Goal: Information Seeking & Learning: Compare options

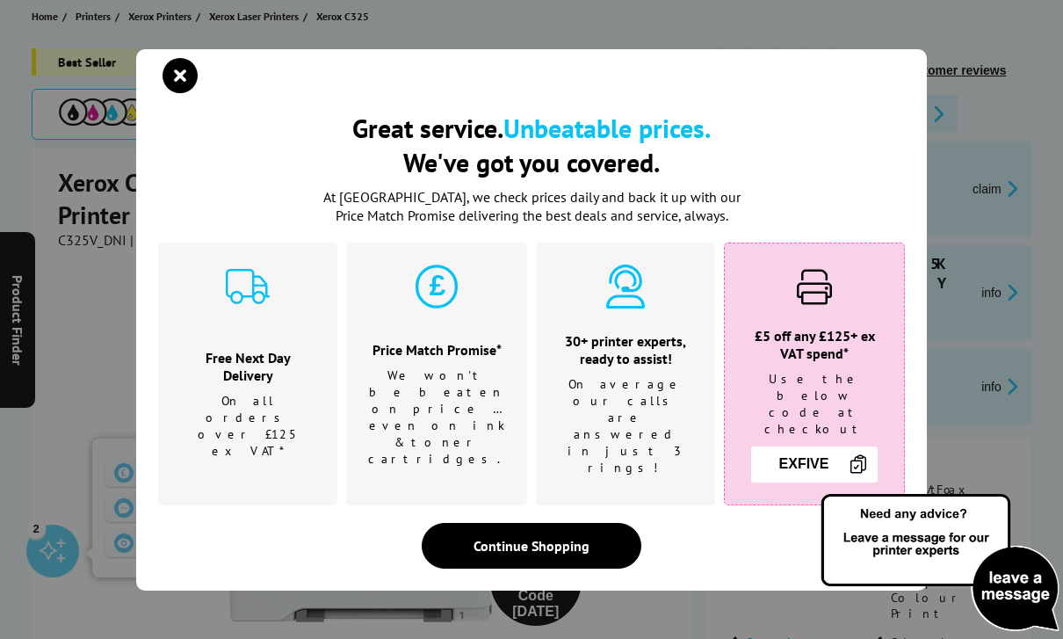
scroll to position [228, 0]
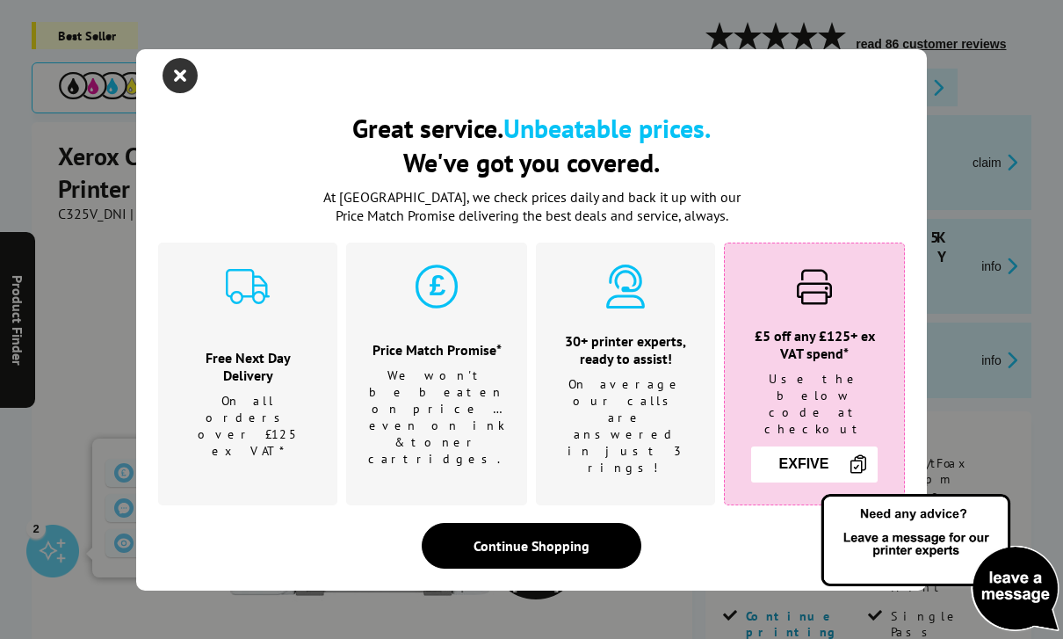
click at [184, 93] on icon "close modal" at bounding box center [180, 75] width 35 height 35
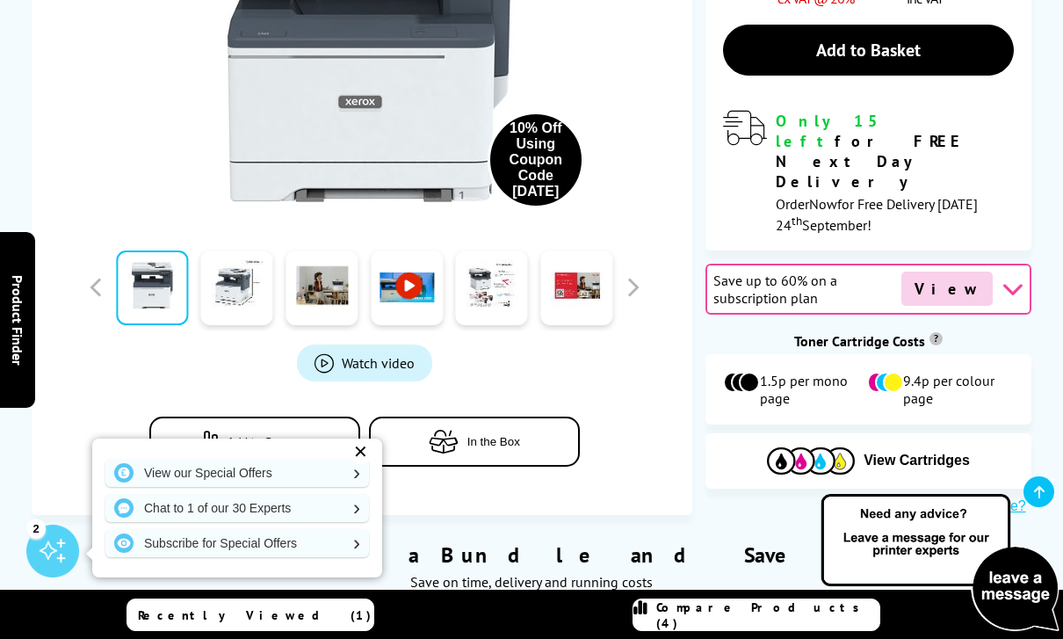
click at [378, 64] on span "Specification" at bounding box center [402, 66] width 137 height 16
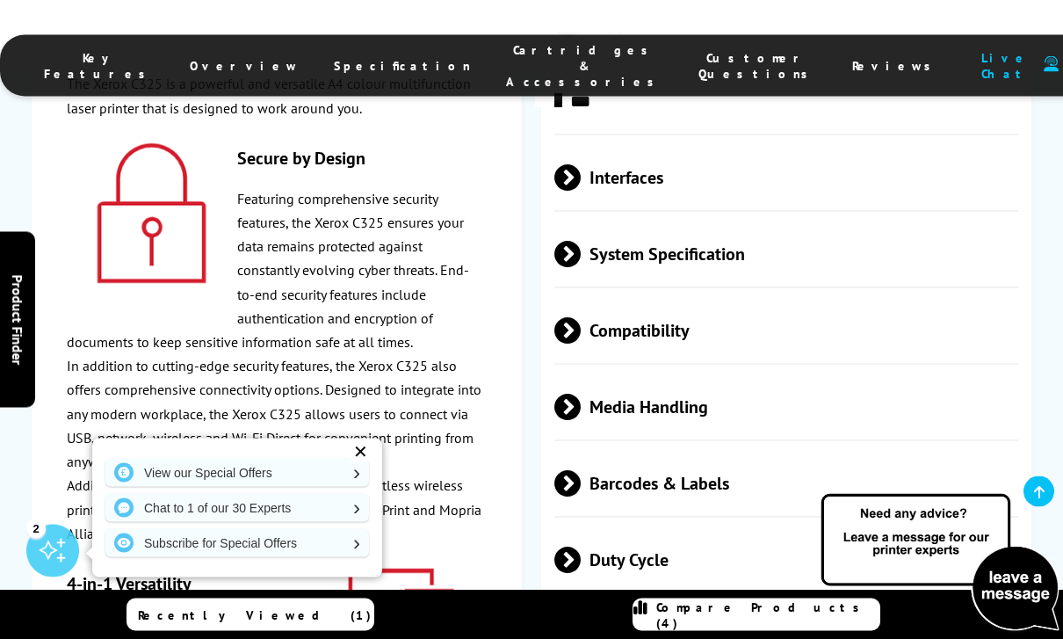
scroll to position [5473, 0]
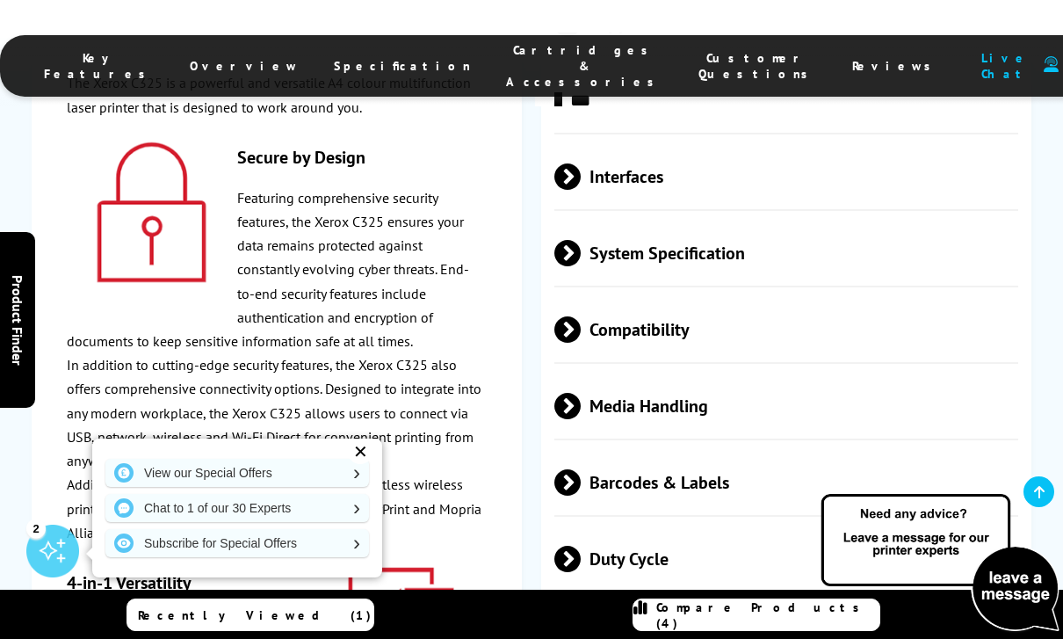
click at [919, 602] on span "Physical/Dimensions" at bounding box center [786, 635] width 464 height 66
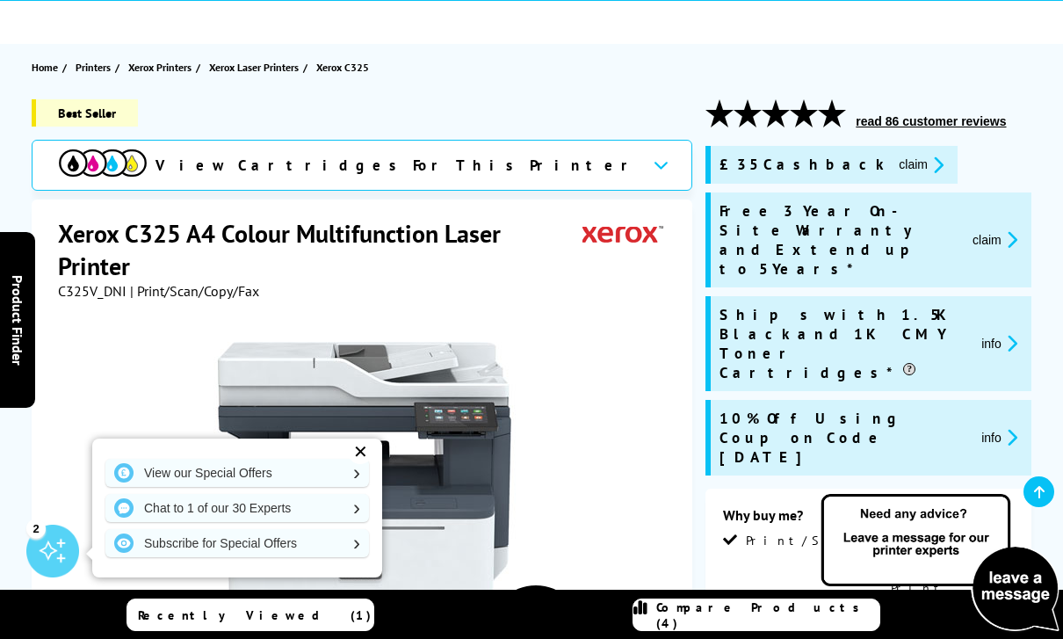
scroll to position [0, 0]
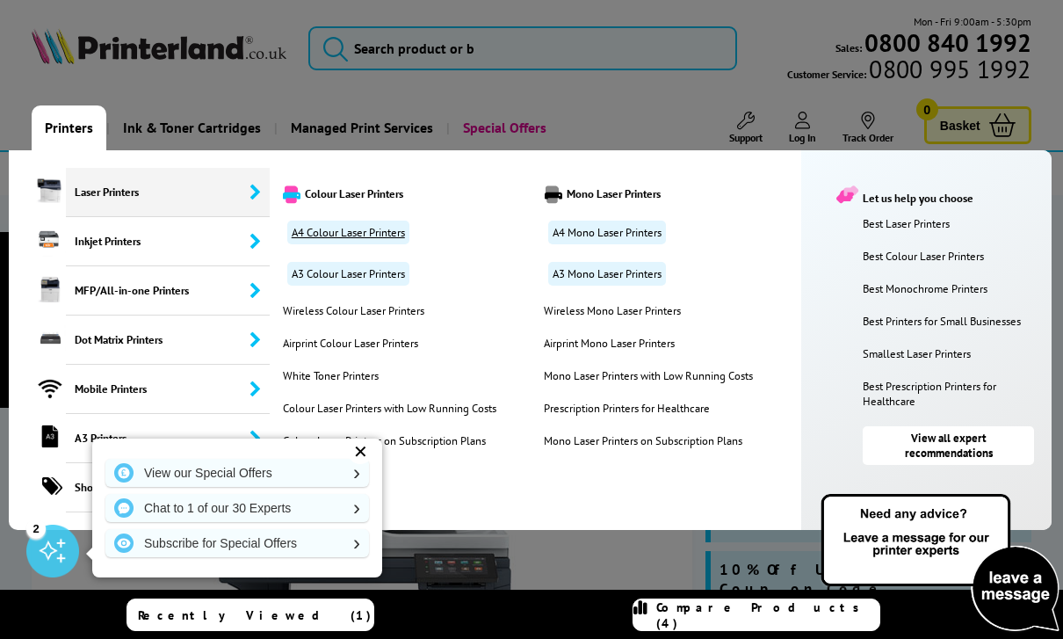
click at [386, 239] on link "A4 Colour Laser Printers" at bounding box center [348, 232] width 122 height 24
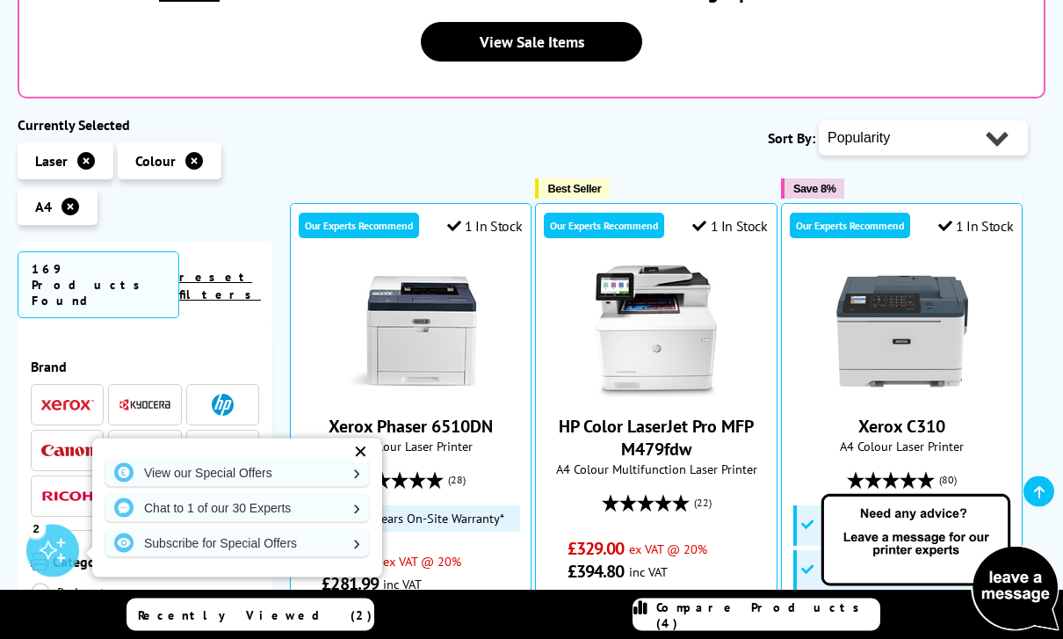
scroll to position [424, 0]
click at [143, 444] on img at bounding box center [145, 450] width 53 height 12
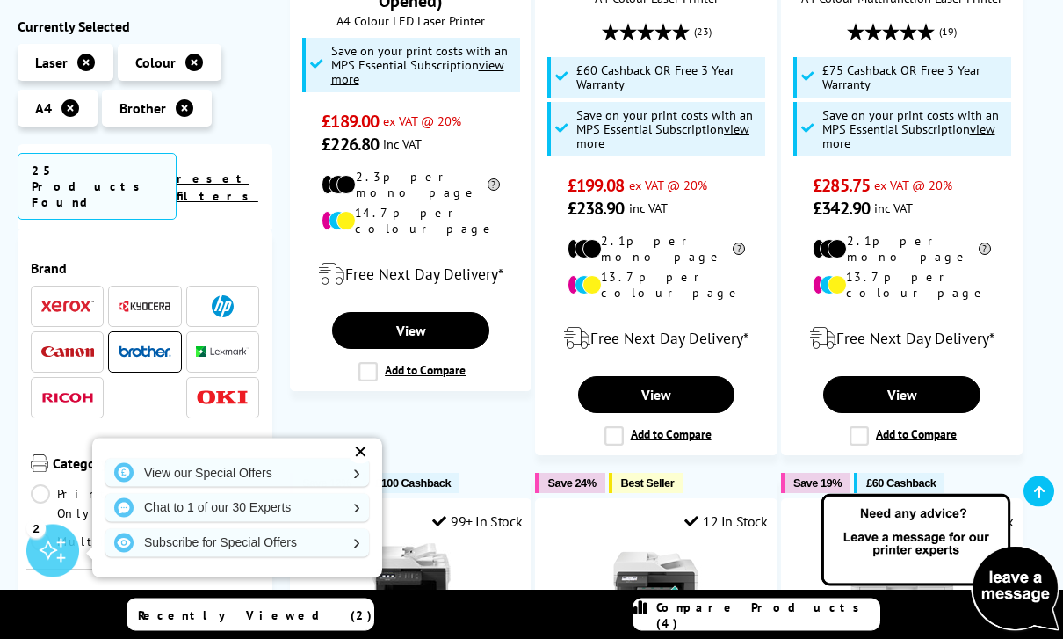
scroll to position [609, 0]
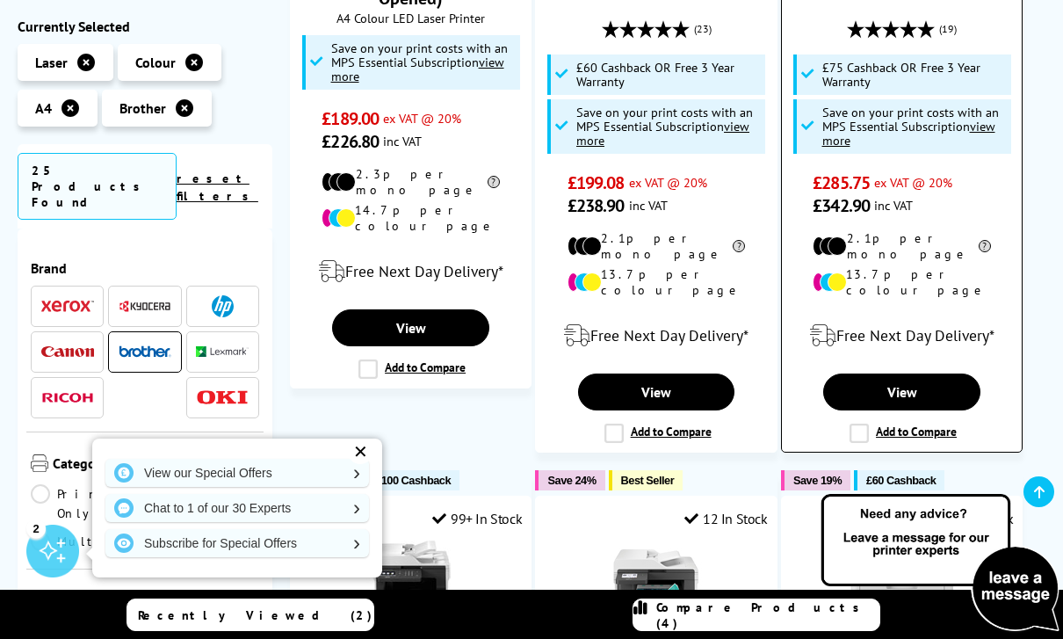
click at [864, 423] on label "Add to Compare" at bounding box center [902, 432] width 107 height 19
click at [0, 0] on input "Add to Compare" at bounding box center [0, 0] width 0 height 0
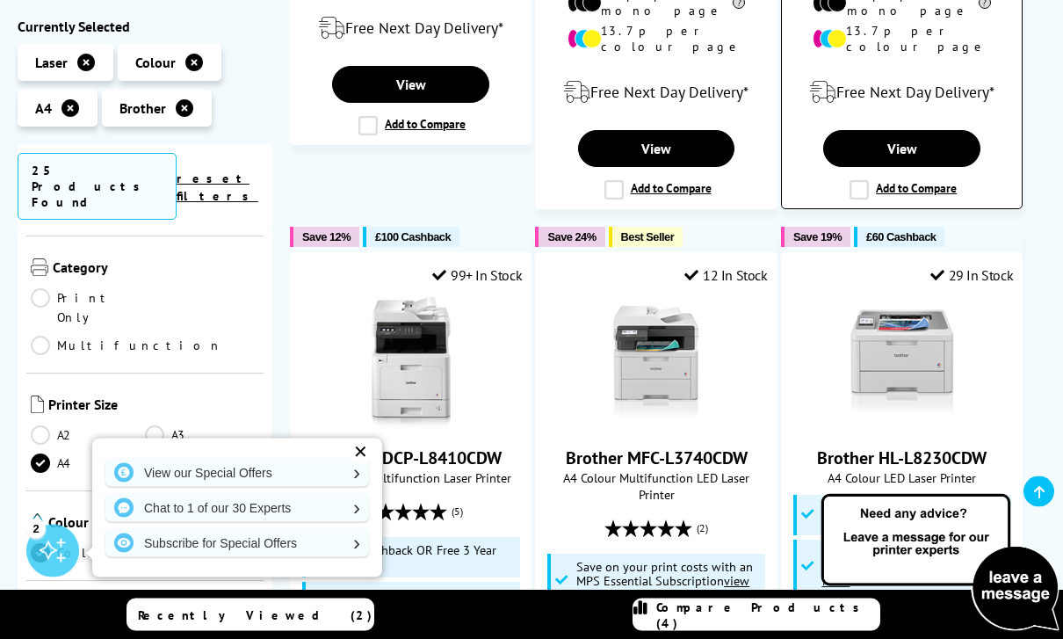
scroll to position [852, 0]
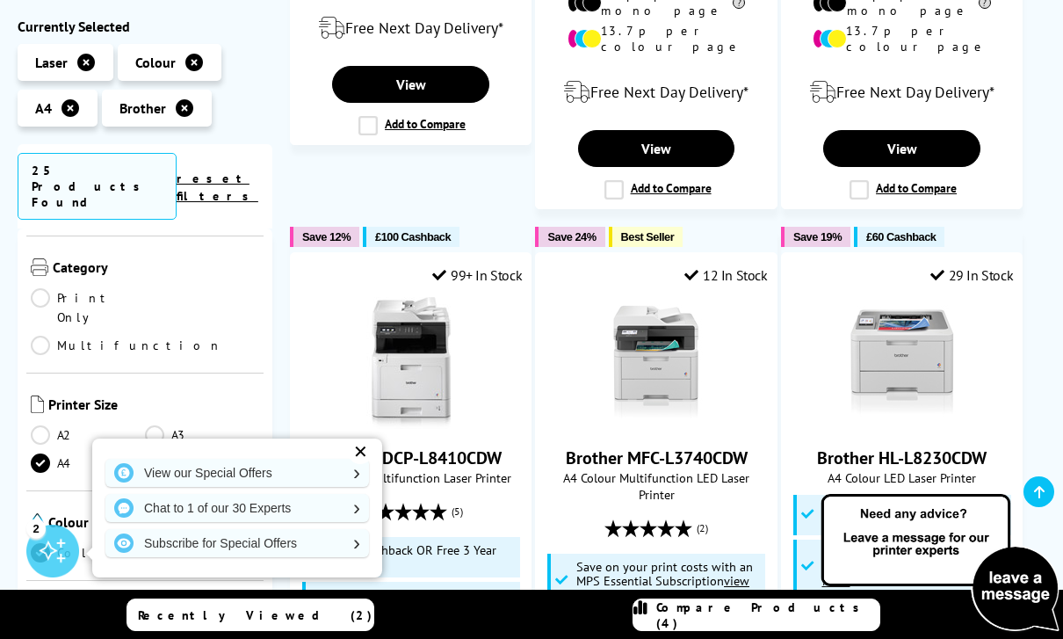
click at [803, 631] on span "Compare Products (4)" at bounding box center [767, 615] width 223 height 32
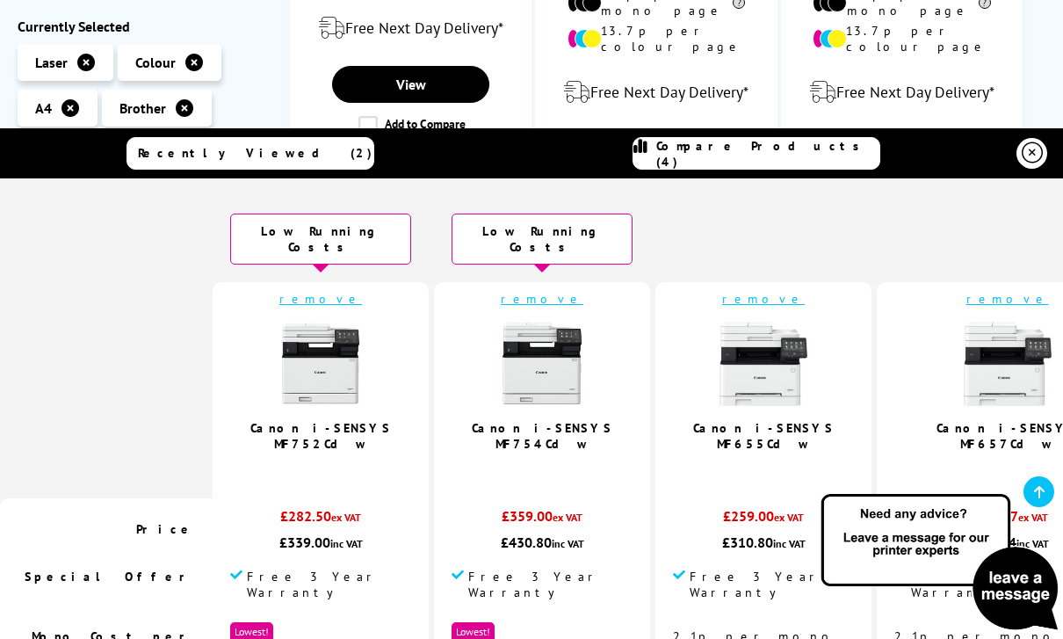
click at [966, 297] on link "remove" at bounding box center [1007, 299] width 83 height 16
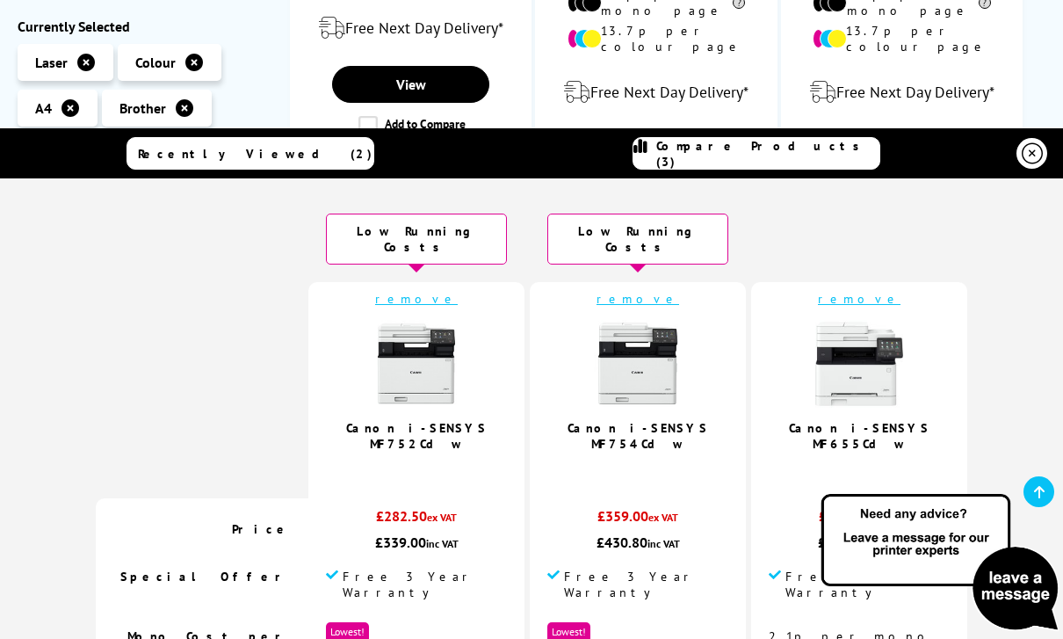
click at [638, 297] on link "remove" at bounding box center [637, 299] width 83 height 16
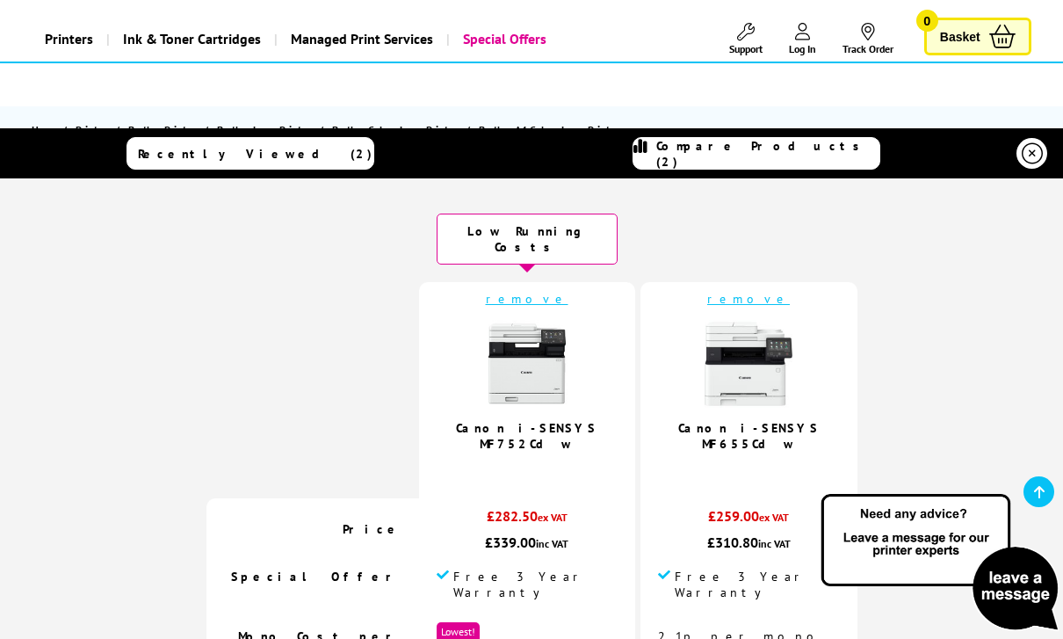
scroll to position [87, 0]
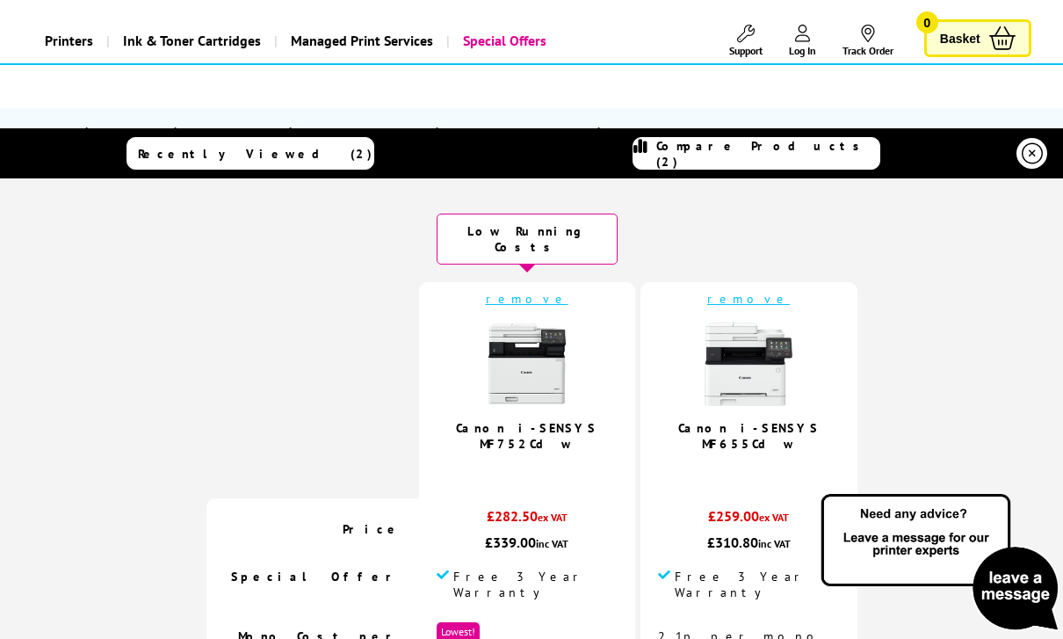
click at [1036, 155] on icon at bounding box center [1032, 153] width 21 height 21
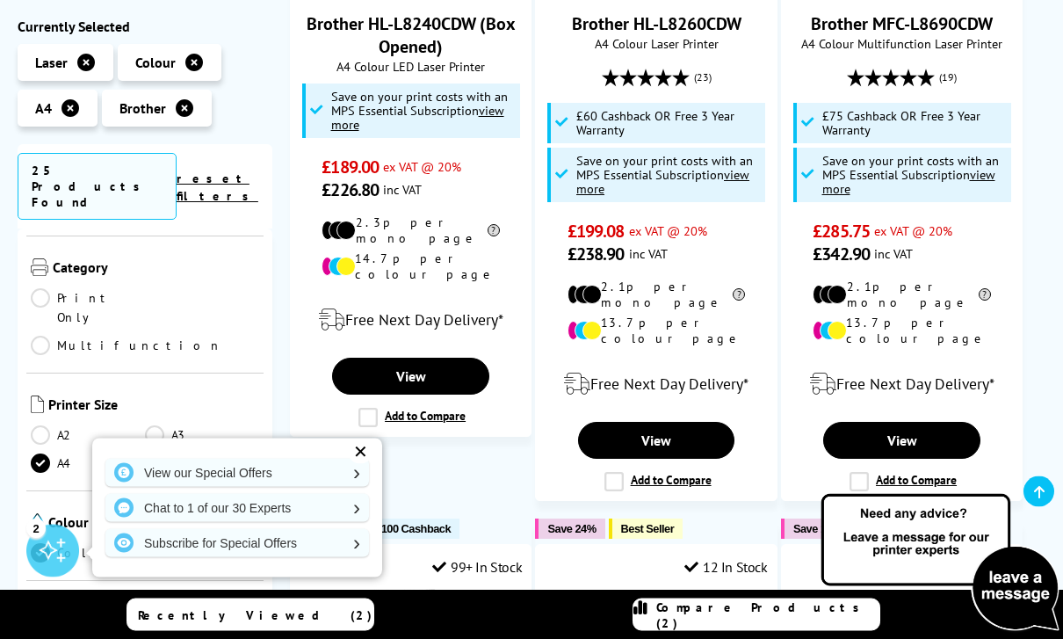
scroll to position [562, 0]
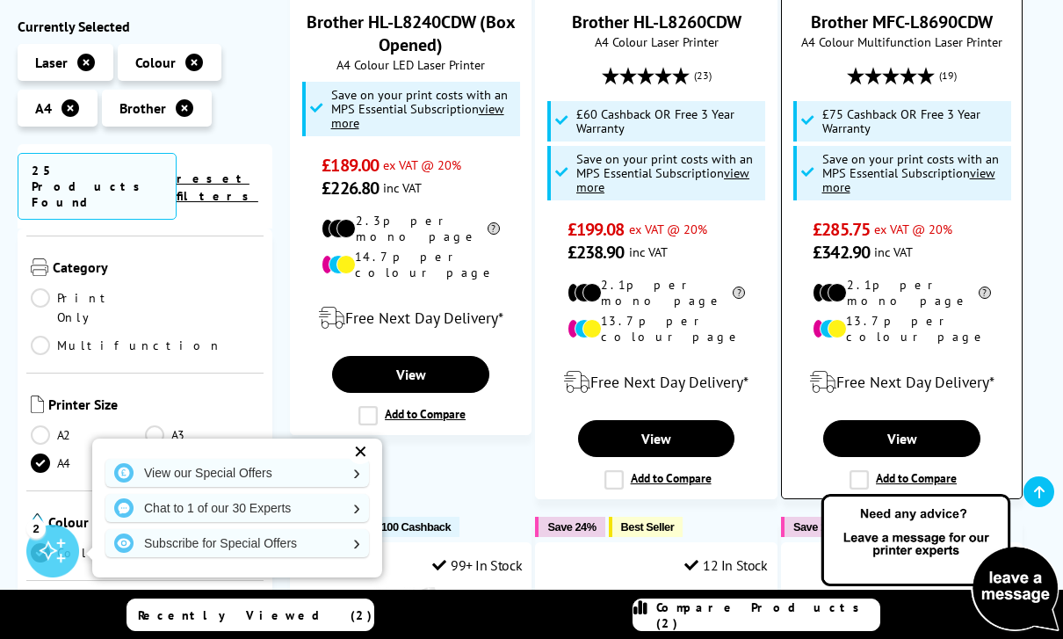
click at [860, 470] on label "Add to Compare" at bounding box center [902, 479] width 107 height 19
click at [0, 0] on input "Add to Compare" at bounding box center [0, 0] width 0 height 0
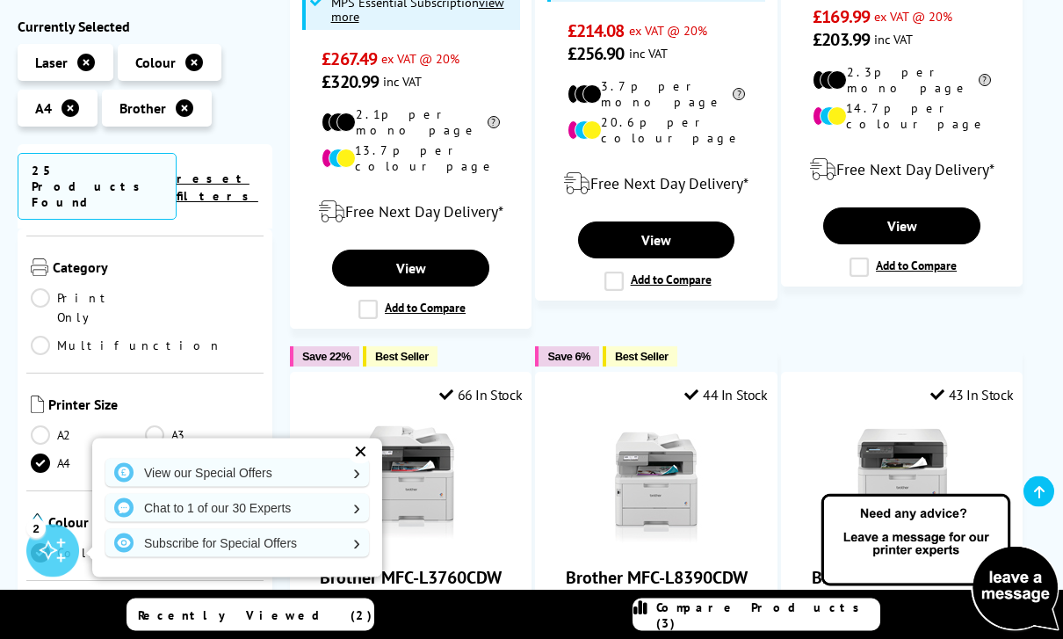
scroll to position [1460, 0]
click at [351, 464] on div "✕" at bounding box center [360, 451] width 25 height 25
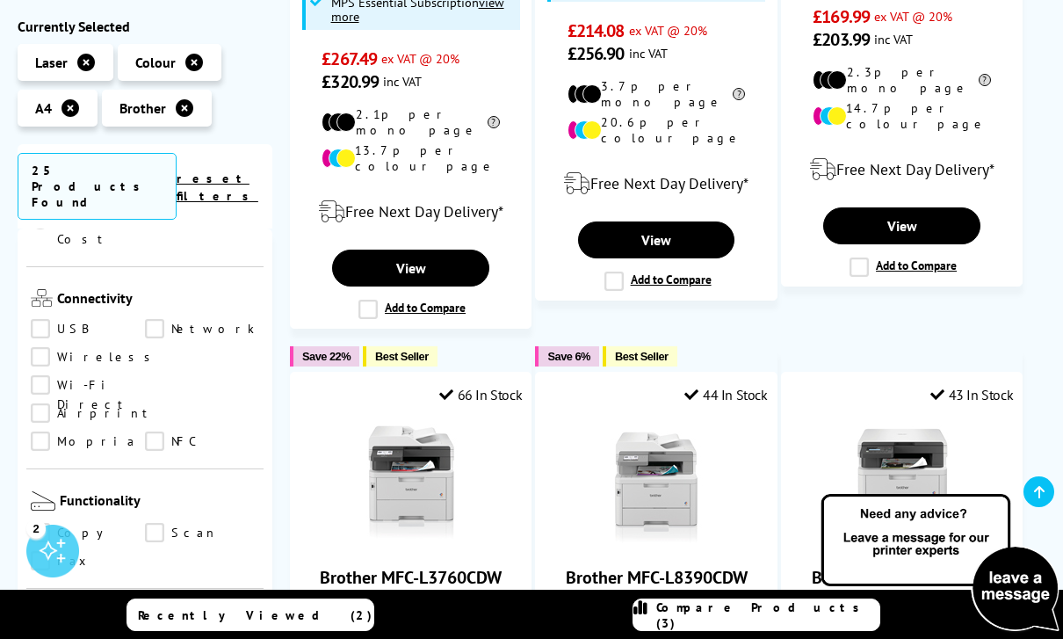
scroll to position [720, 0]
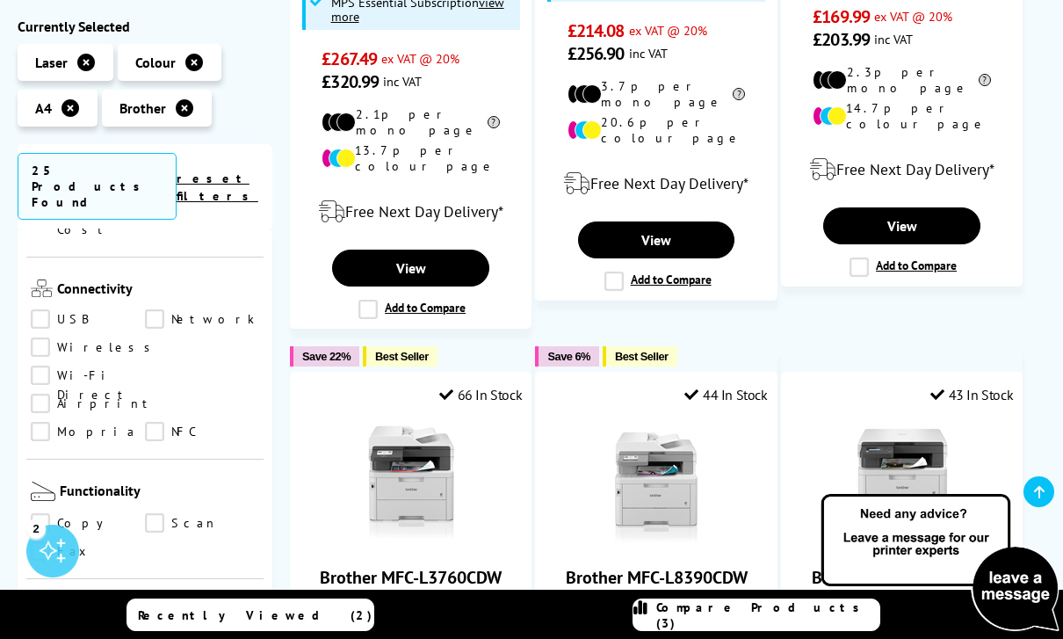
click at [35, 514] on link "Copy" at bounding box center [88, 523] width 114 height 19
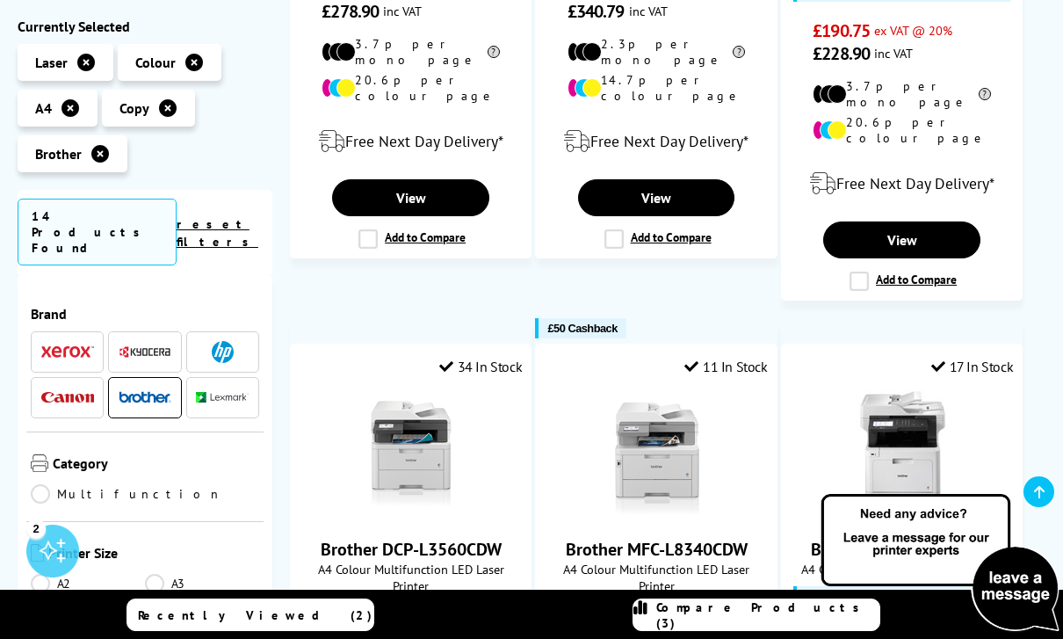
scroll to position [720, 0]
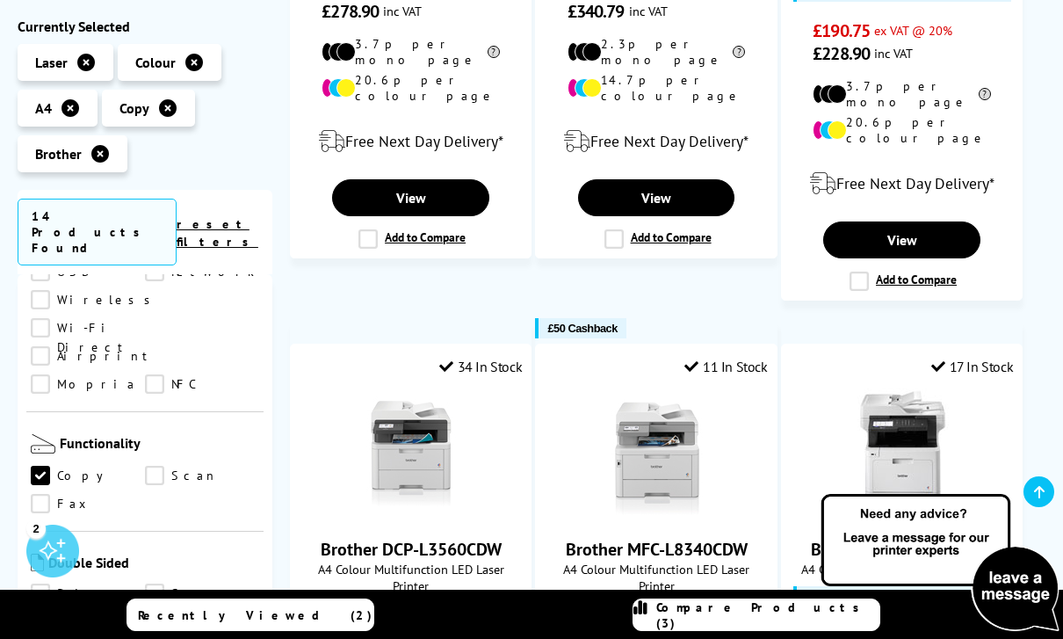
click at [167, 466] on link "Scan" at bounding box center [202, 475] width 114 height 19
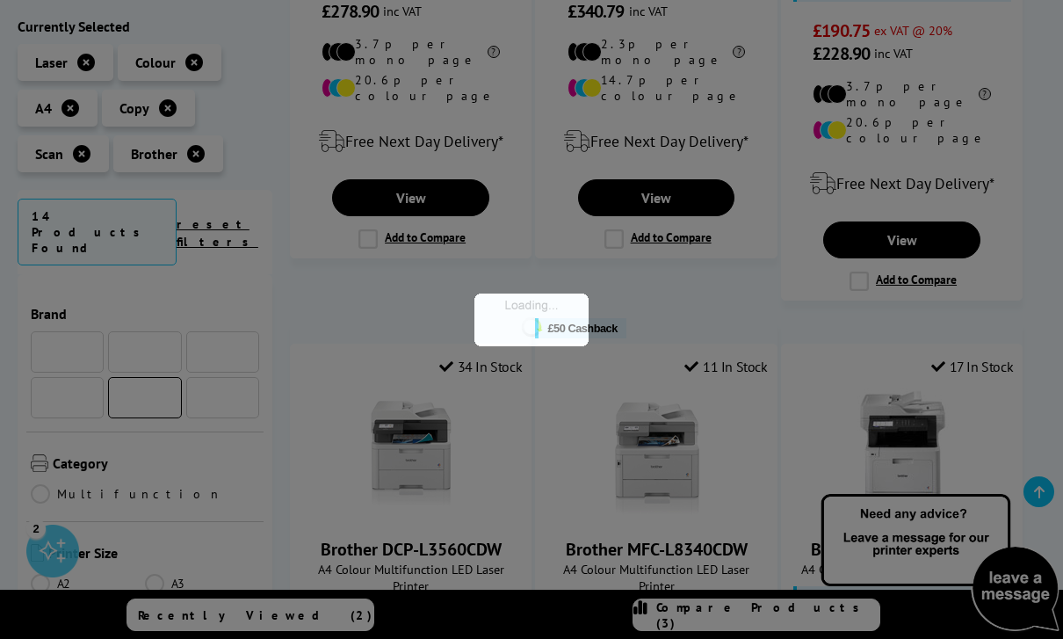
scroll to position [720, 0]
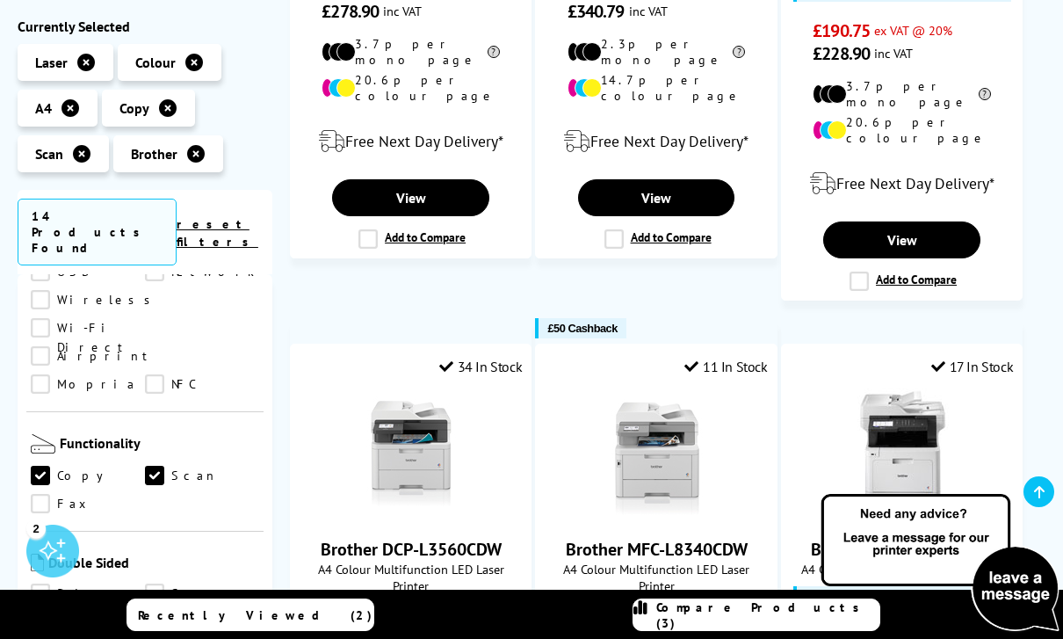
click at [34, 584] on link "Print" at bounding box center [88, 593] width 114 height 19
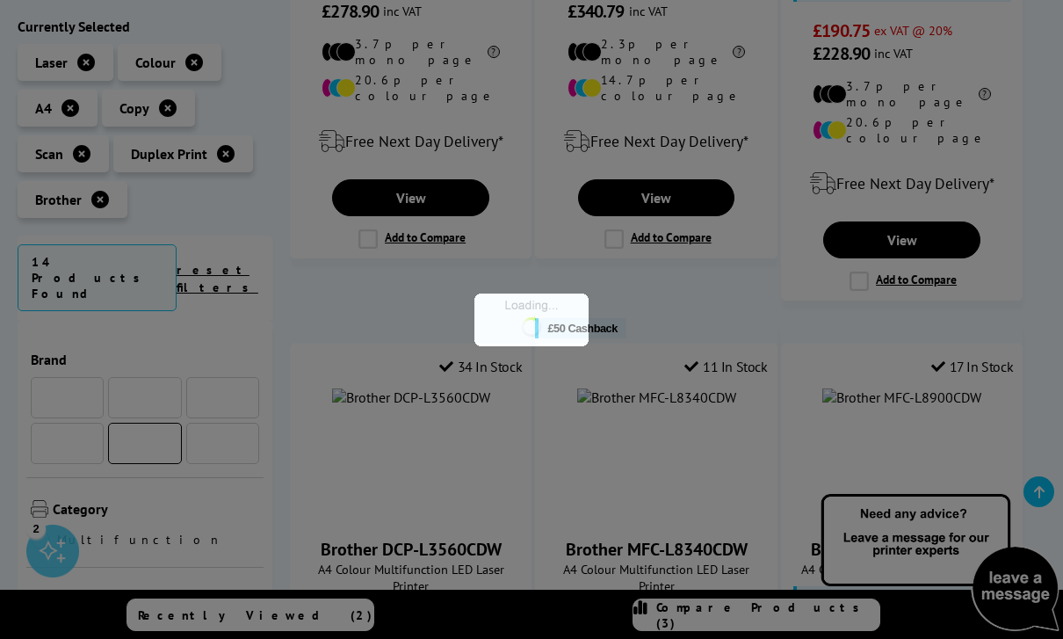
scroll to position [720, 0]
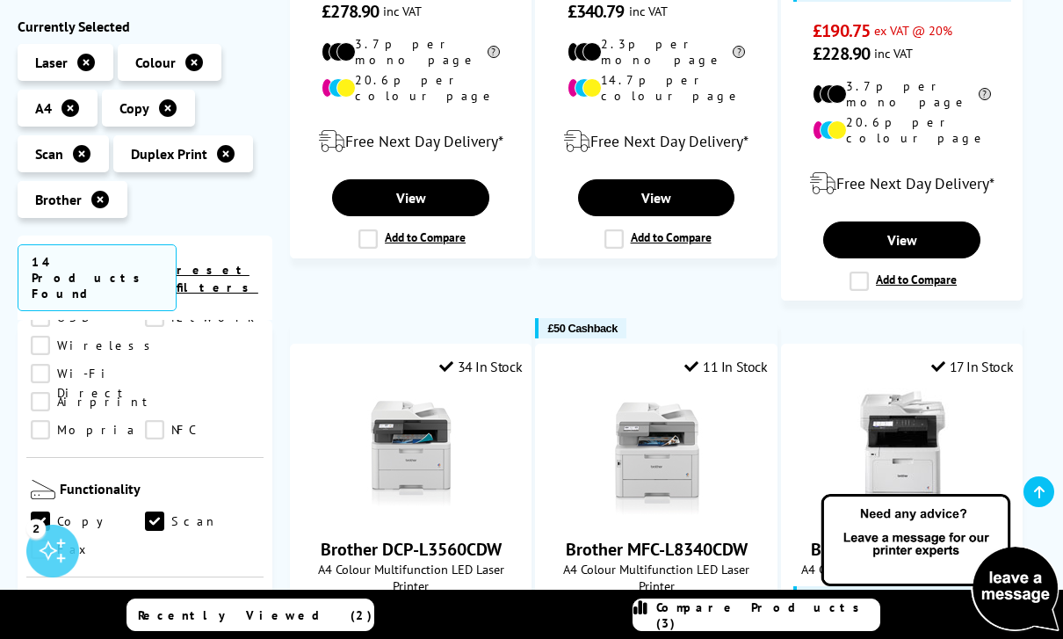
click at [170, 630] on link "Scan" at bounding box center [202, 639] width 114 height 19
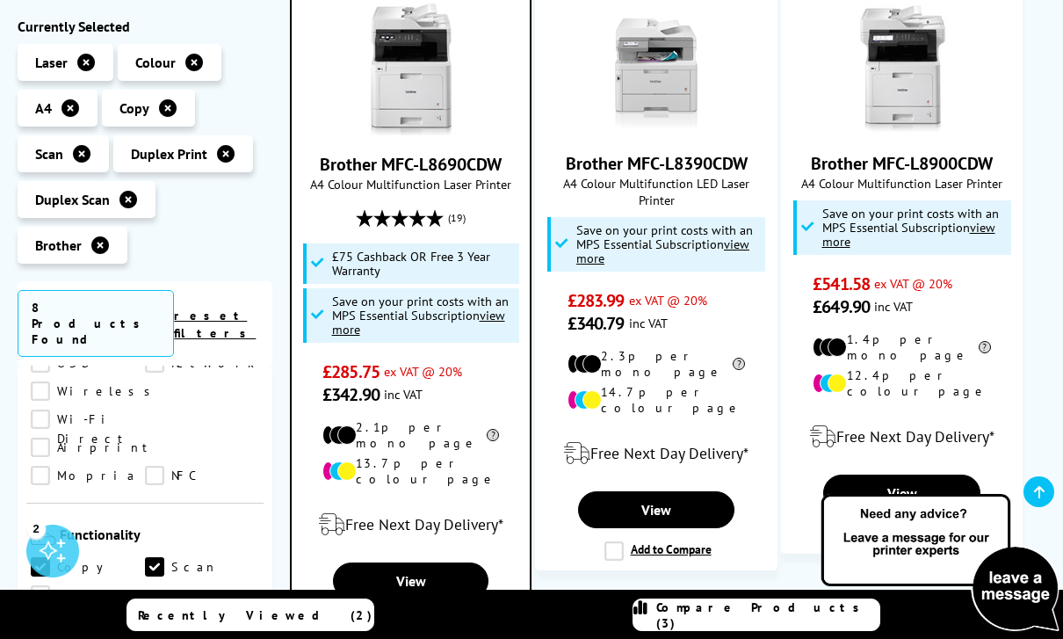
scroll to position [426, 0]
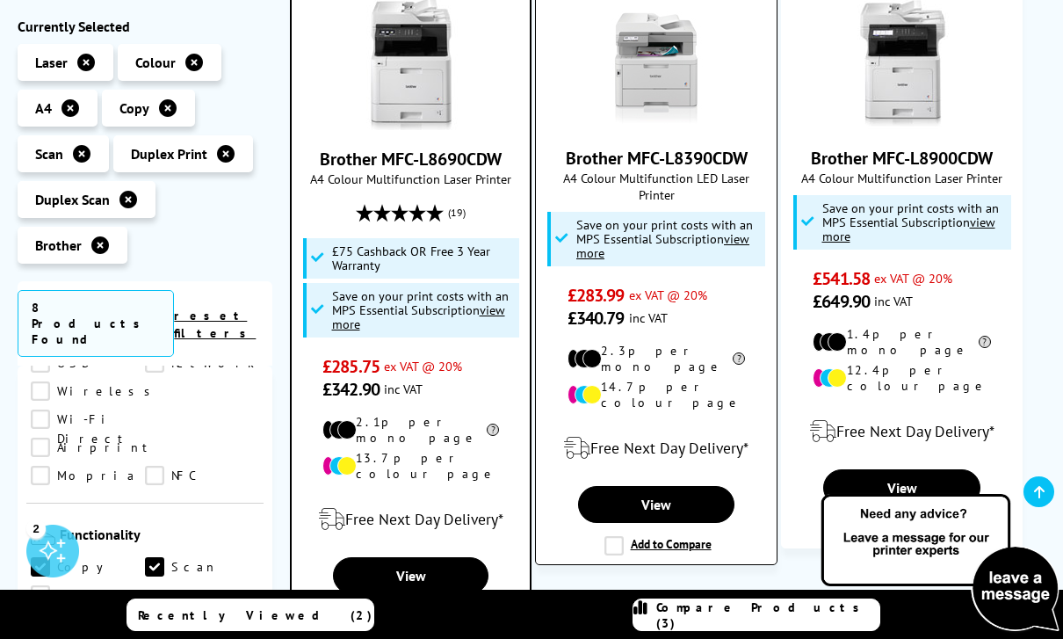
click at [616, 536] on label "Add to Compare" at bounding box center [657, 545] width 107 height 19
click at [0, 0] on input "Add to Compare" at bounding box center [0, 0] width 0 height 0
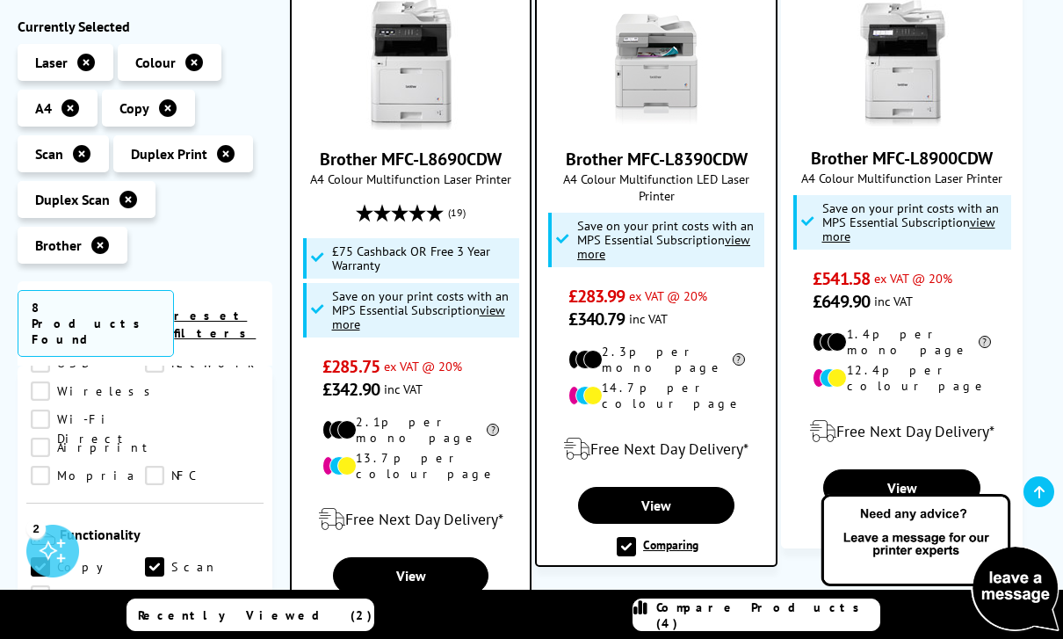
click at [759, 631] on link "Compare Products (4)" at bounding box center [756, 614] width 248 height 33
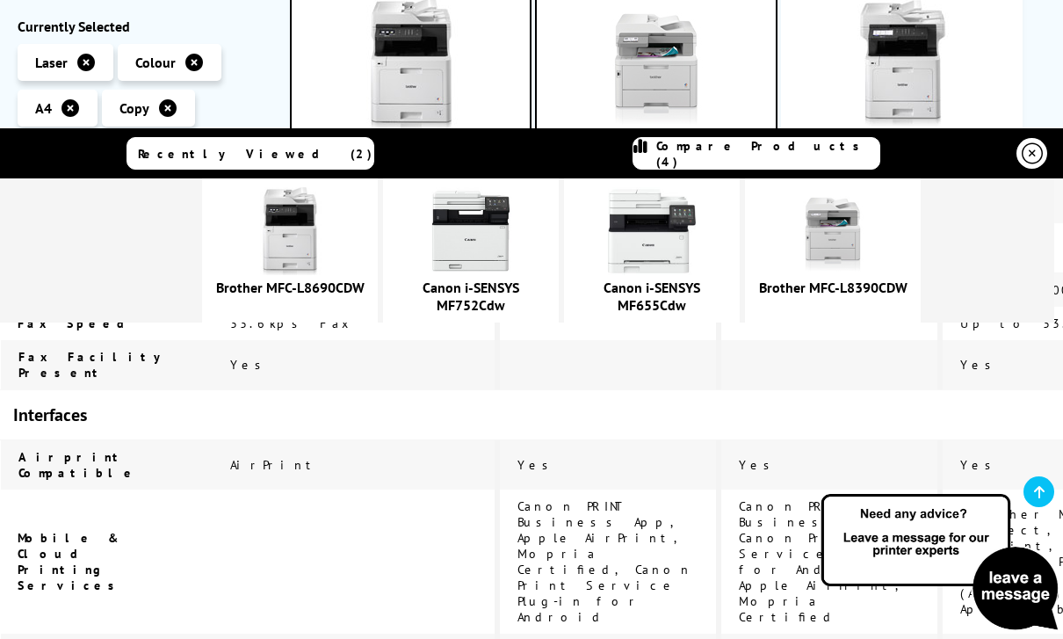
scroll to position [2518, 0]
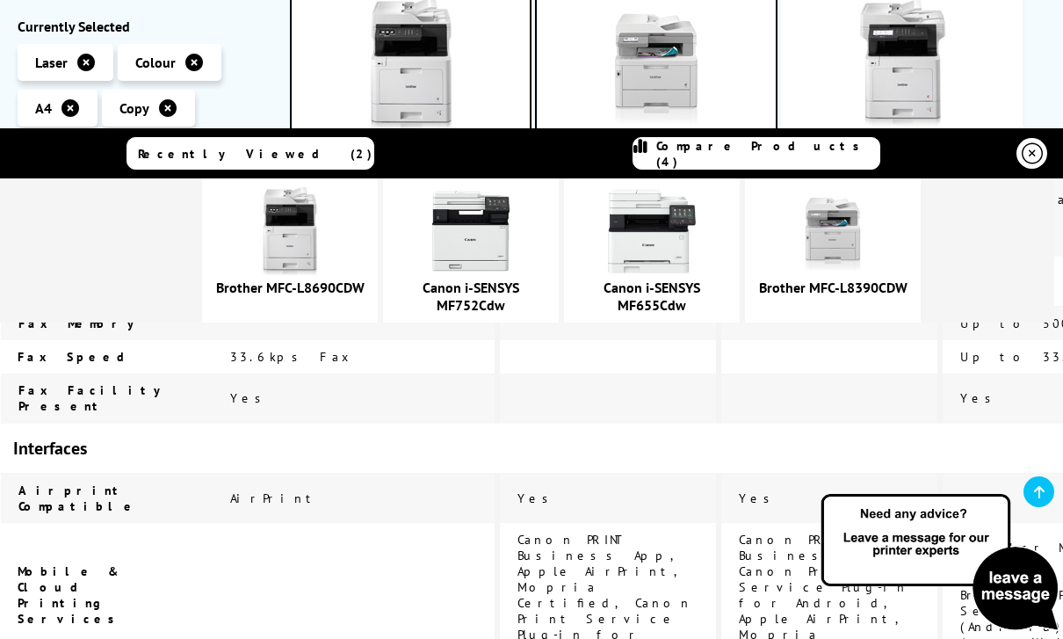
click at [877, 270] on img at bounding box center [833, 231] width 88 height 88
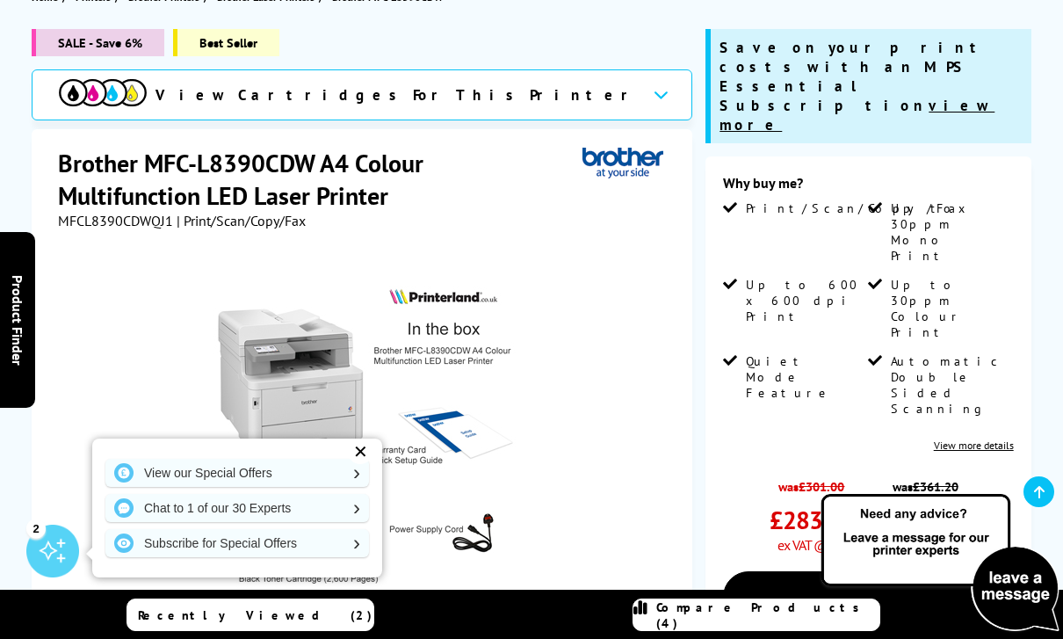
scroll to position [219, 0]
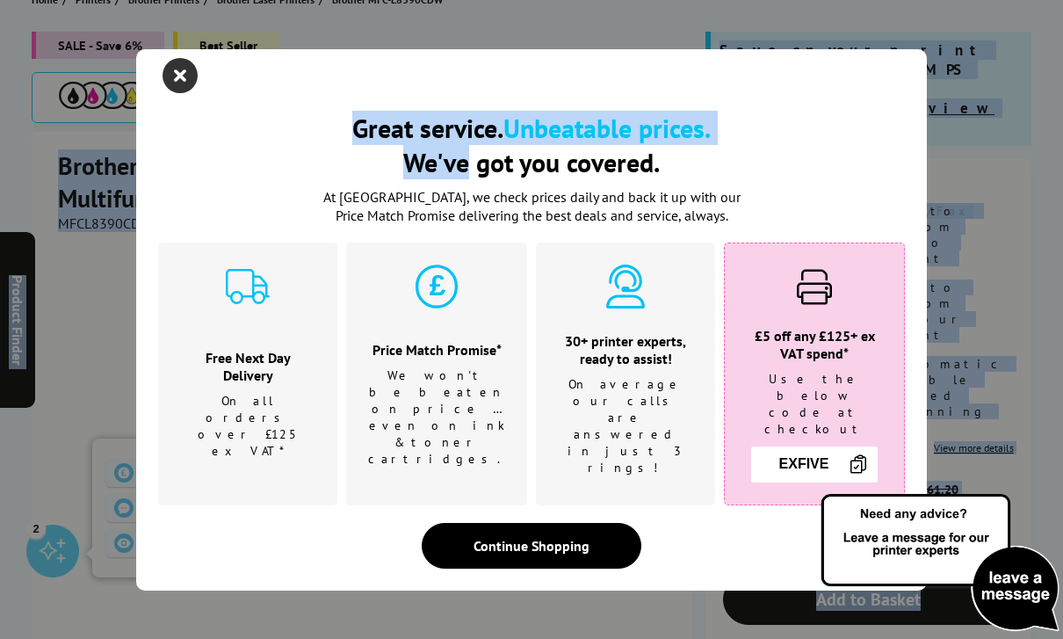
click at [179, 91] on icon "close modal" at bounding box center [180, 75] width 35 height 35
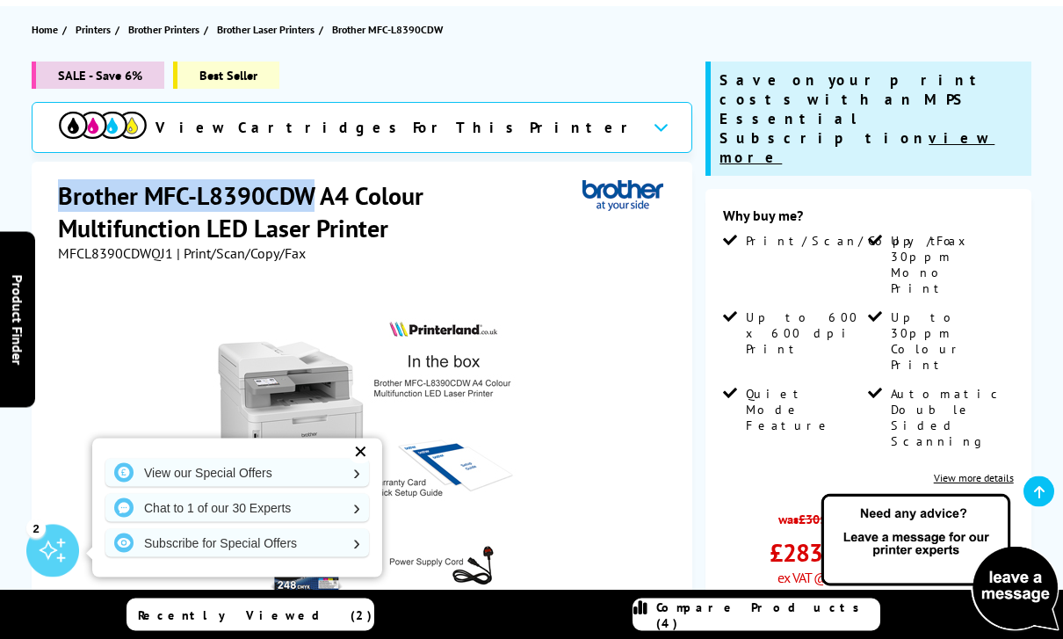
scroll to position [189, 0]
click at [762, 631] on span "Compare Products (4)" at bounding box center [767, 615] width 223 height 32
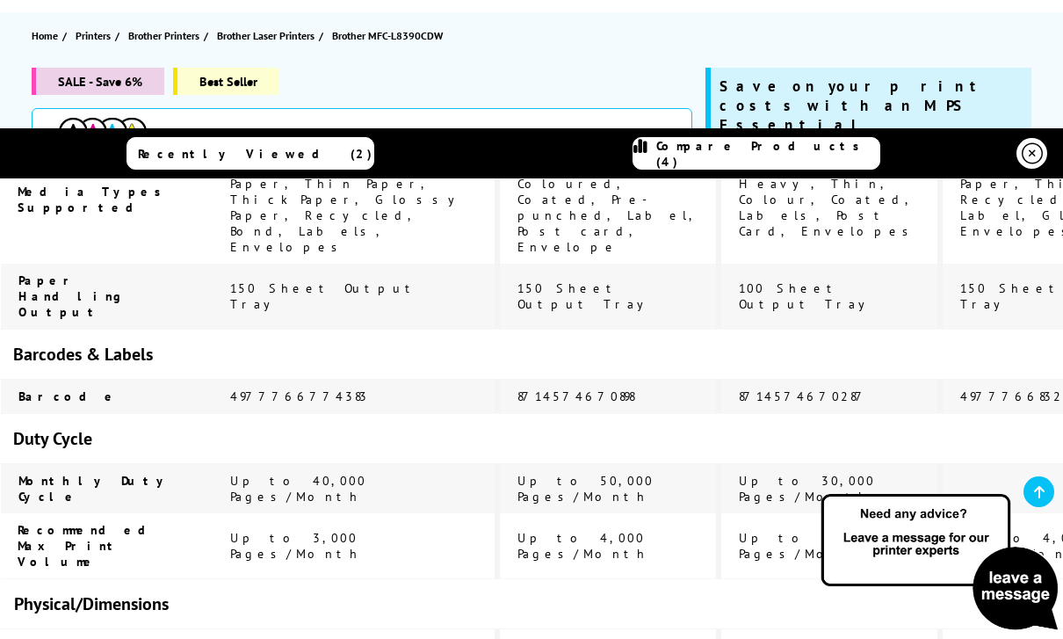
scroll to position [4937, 0]
click at [1042, 499] on icon at bounding box center [1039, 492] width 11 height 14
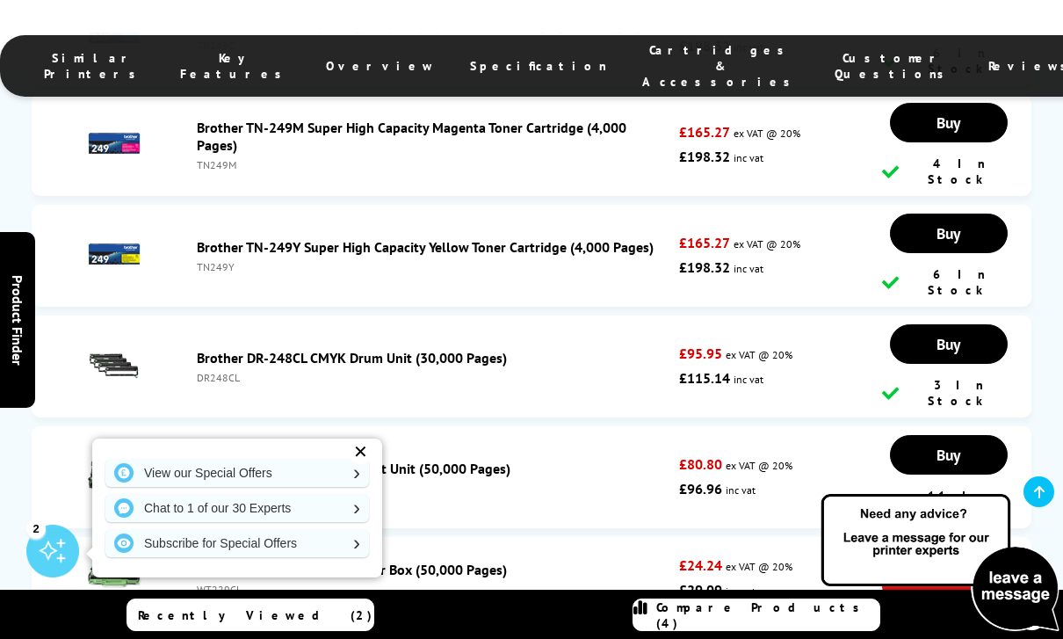
scroll to position [8443, 0]
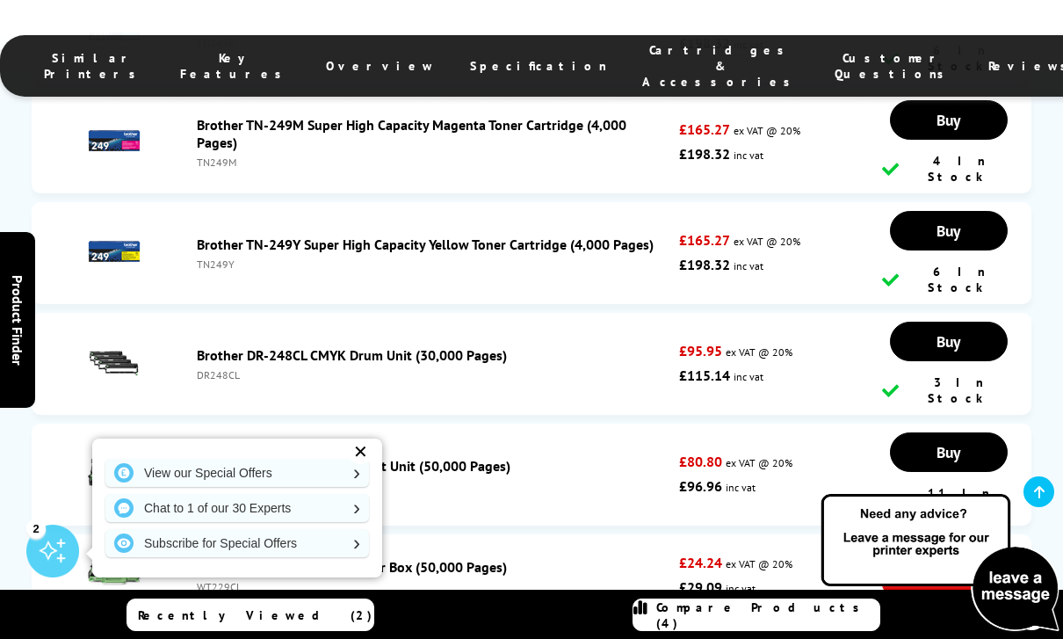
click at [746, 631] on span "Compare Products (4)" at bounding box center [767, 615] width 223 height 32
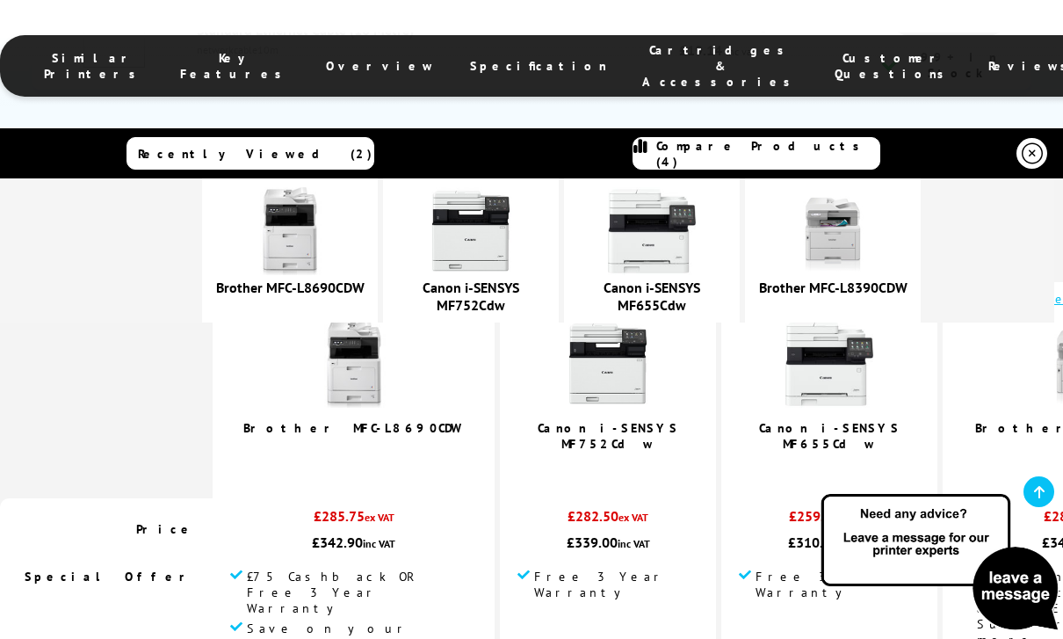
scroll to position [10618, 0]
click at [696, 245] on img at bounding box center [652, 231] width 88 height 88
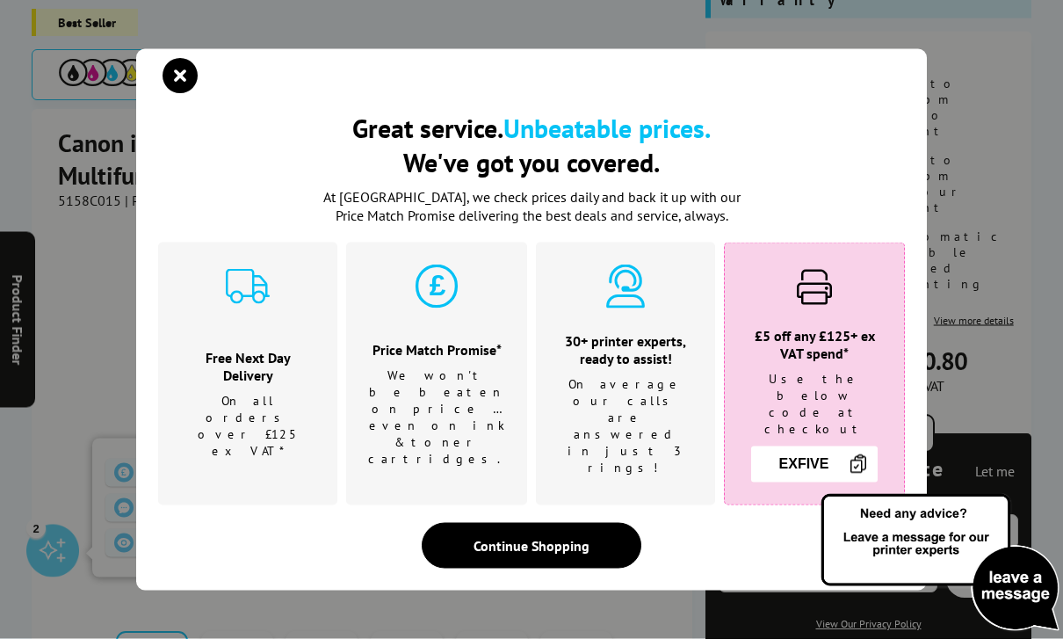
scroll to position [336, 0]
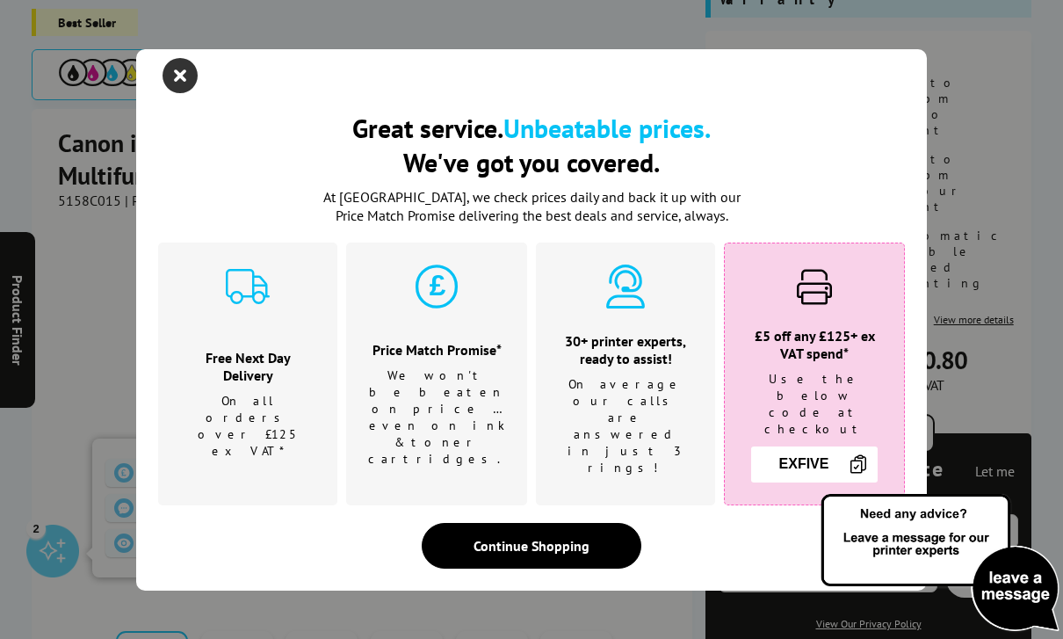
click at [196, 93] on icon "close modal" at bounding box center [180, 75] width 35 height 35
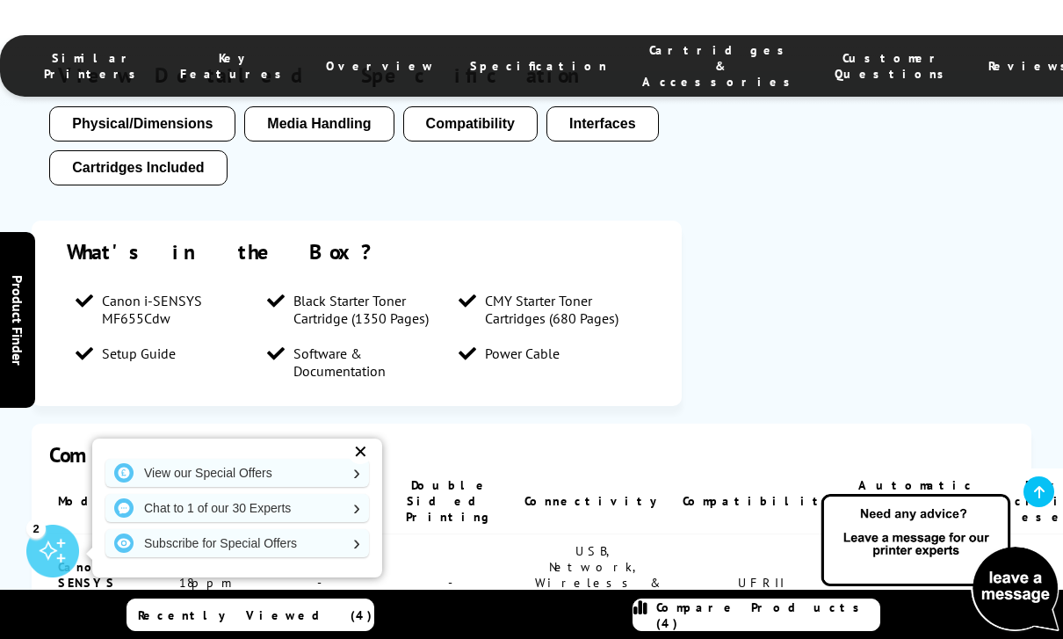
scroll to position [3006, 0]
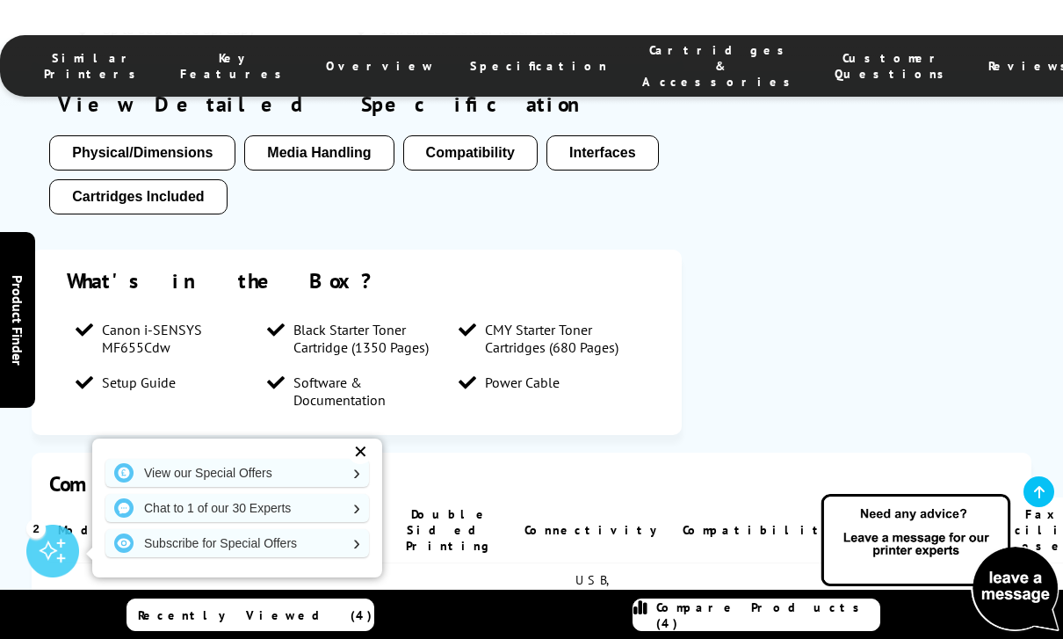
click at [745, 609] on span "Compare Products (4)" at bounding box center [767, 615] width 223 height 32
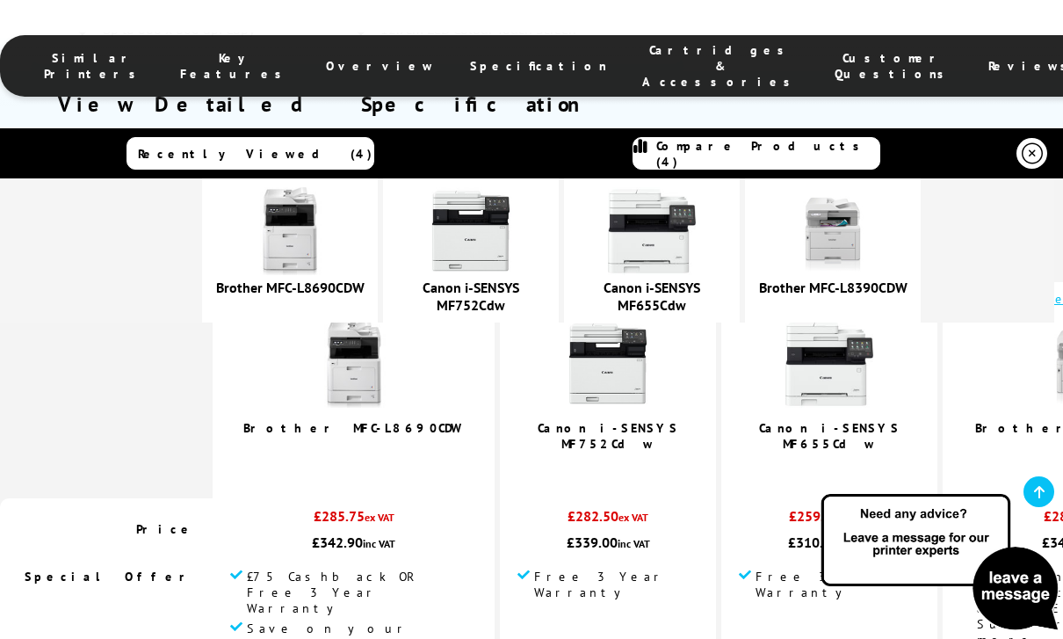
scroll to position [0, 0]
click at [1022, 159] on icon at bounding box center [1032, 153] width 21 height 21
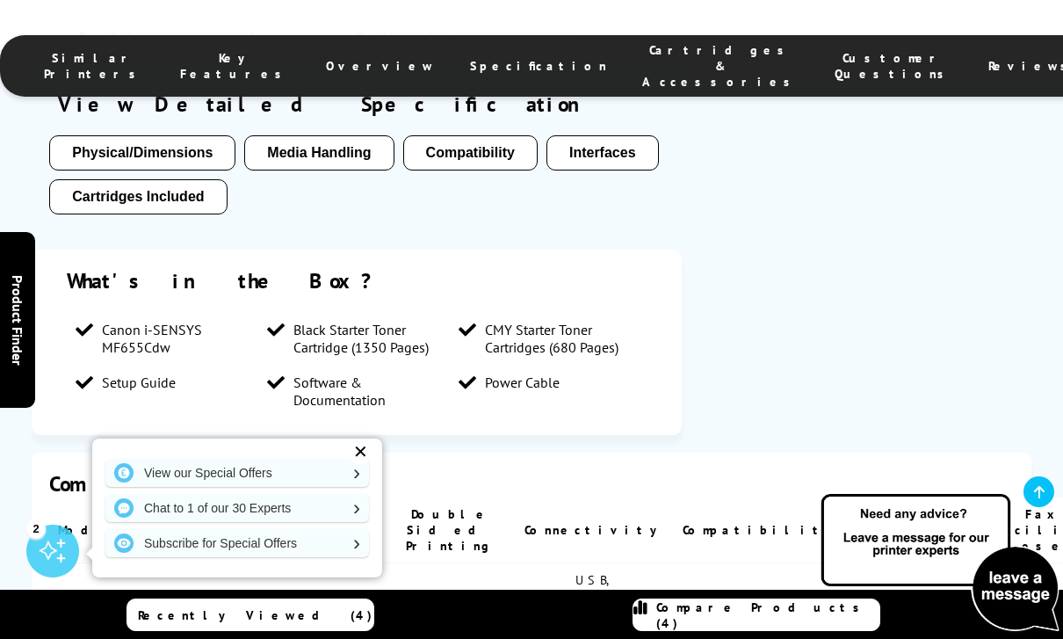
click at [761, 621] on span "Compare Products (4)" at bounding box center [767, 615] width 223 height 32
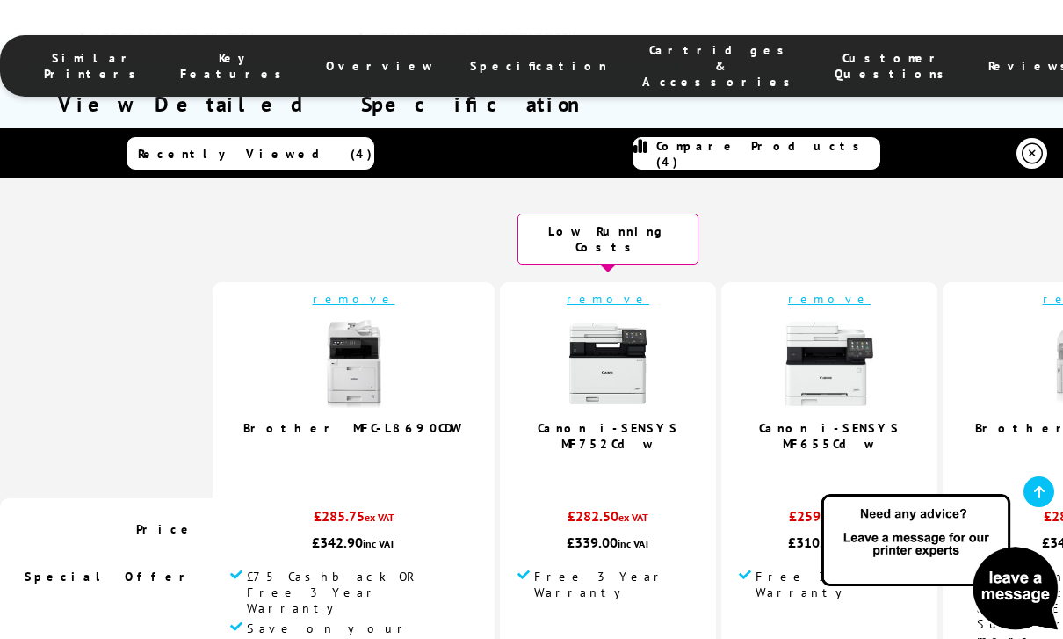
click at [943, 294] on td "remove Brother MFC-L8390CDW" at bounding box center [1084, 390] width 282 height 216
click at [1043, 291] on link "remove" at bounding box center [1084, 299] width 83 height 16
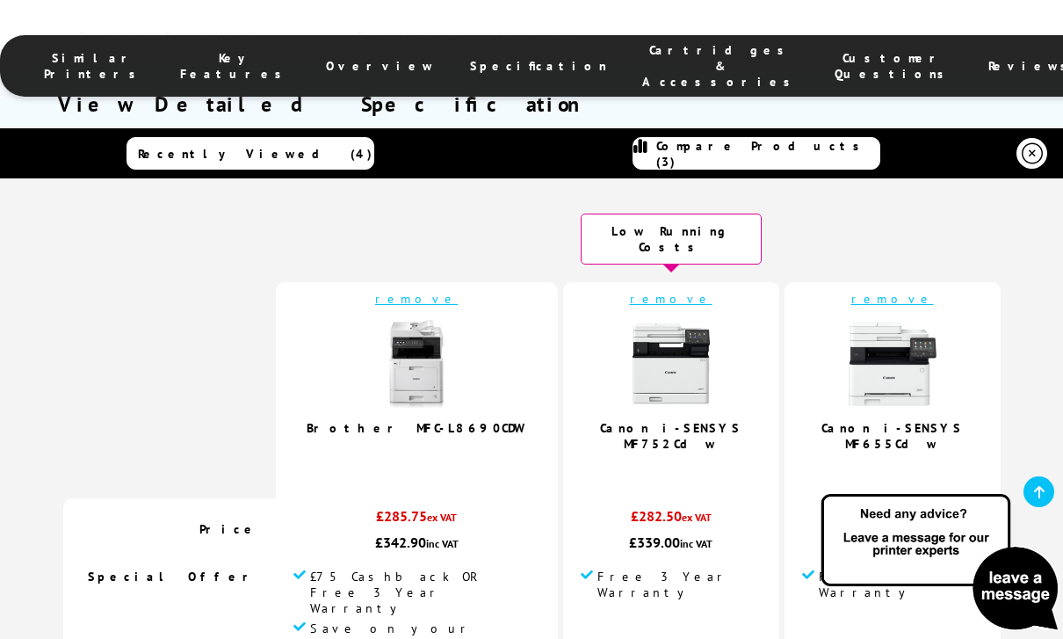
click at [450, 291] on link "remove" at bounding box center [416, 299] width 83 height 16
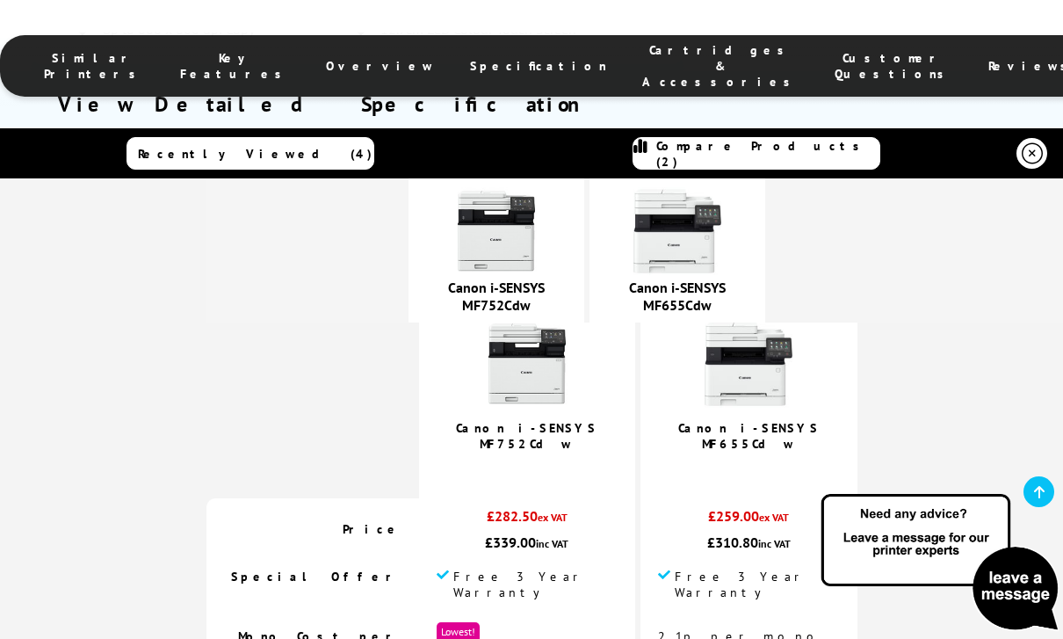
click at [119, 54] on span "Similar Printers" at bounding box center [94, 66] width 101 height 32
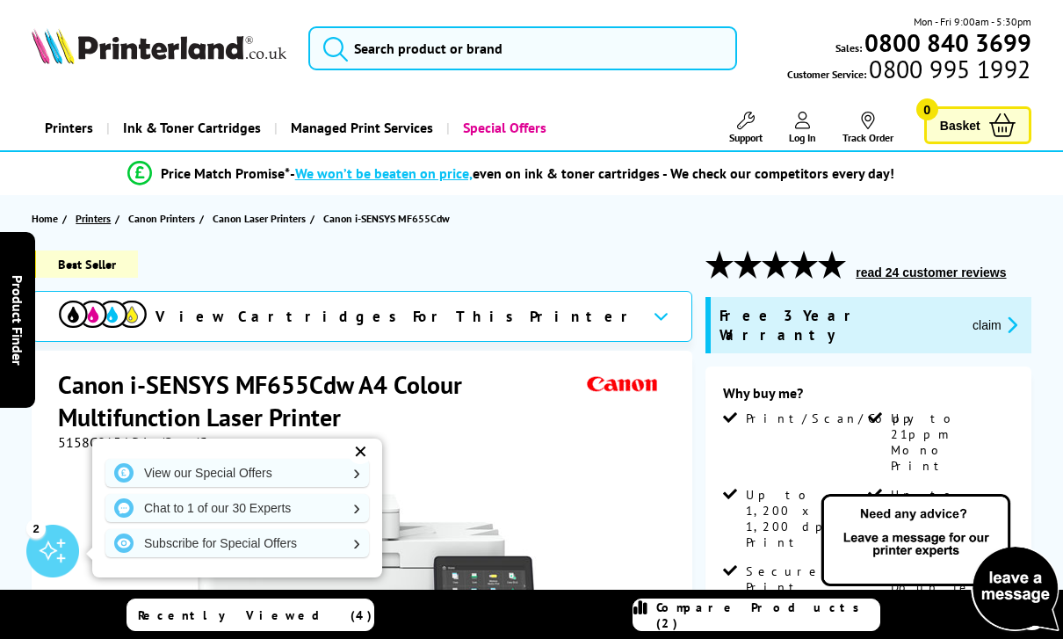
click at [93, 220] on span "Printers" at bounding box center [93, 218] width 35 height 18
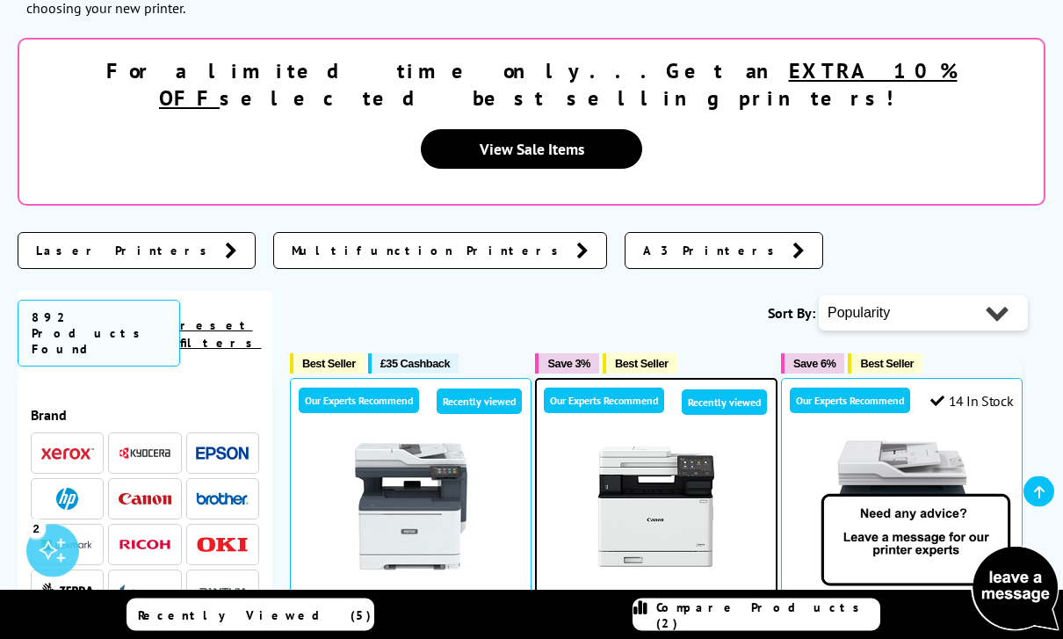
scroll to position [341, 0]
click at [213, 492] on img at bounding box center [222, 498] width 53 height 12
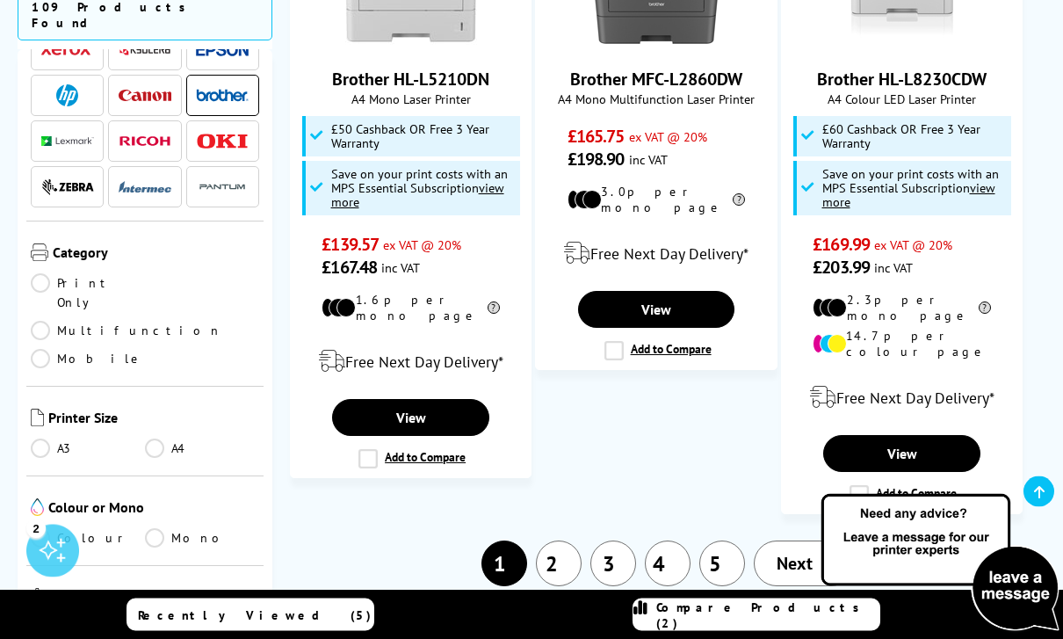
scroll to position [2708, 0]
click at [804, 552] on span "Next" at bounding box center [795, 563] width 36 height 23
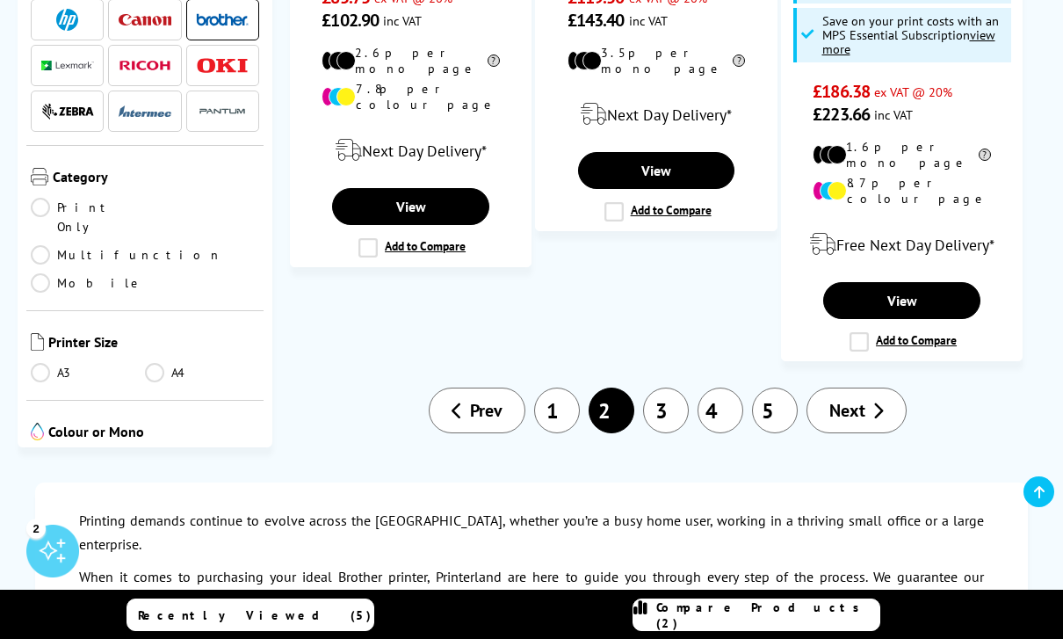
scroll to position [2812, 0]
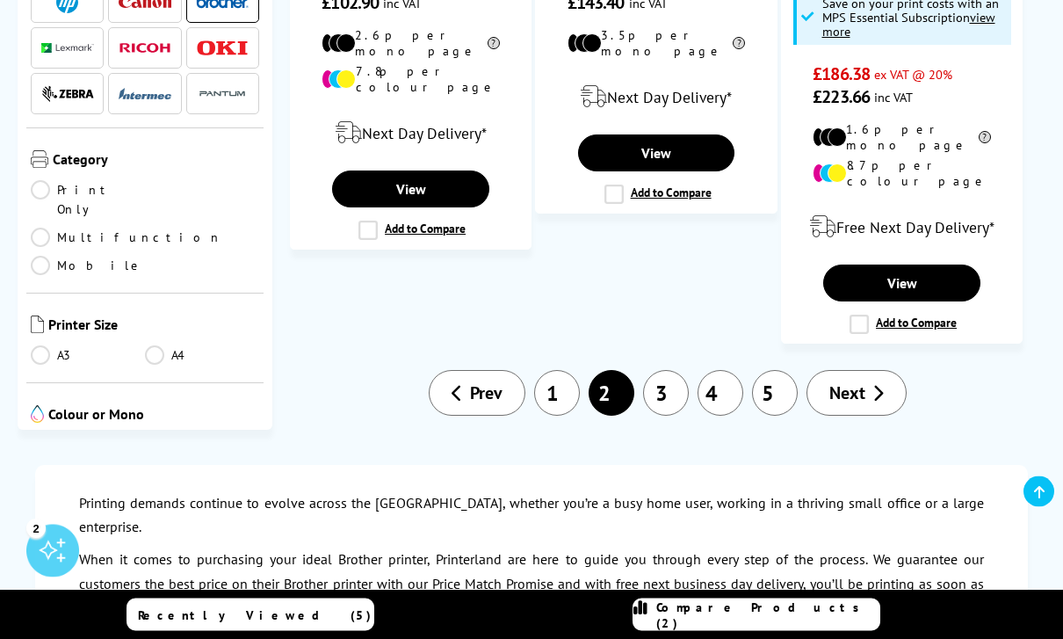
click at [876, 385] on icon at bounding box center [877, 394] width 11 height 18
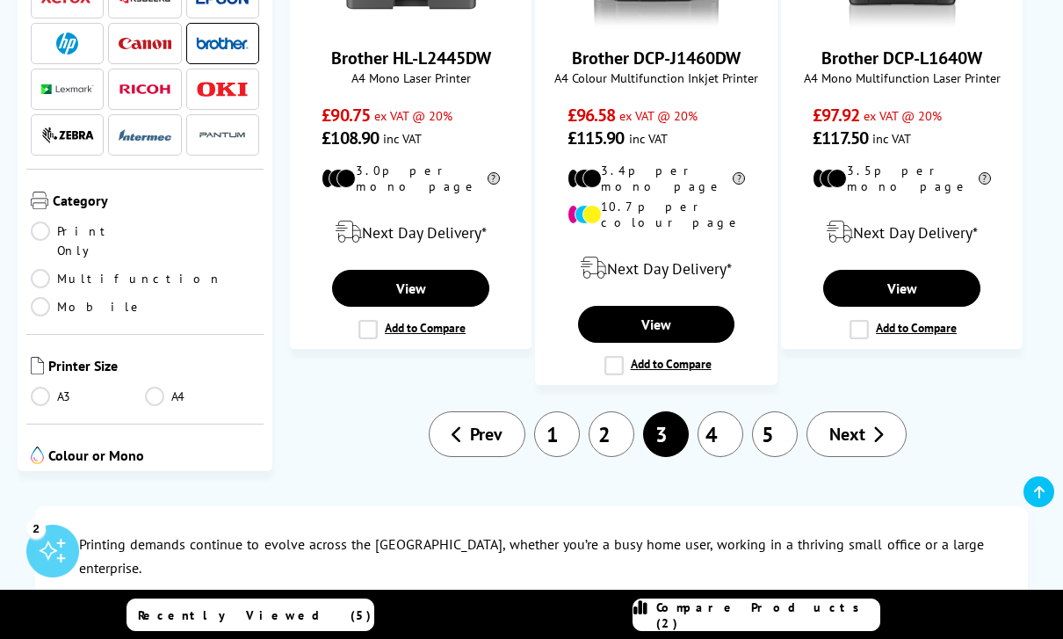
scroll to position [2447, 0]
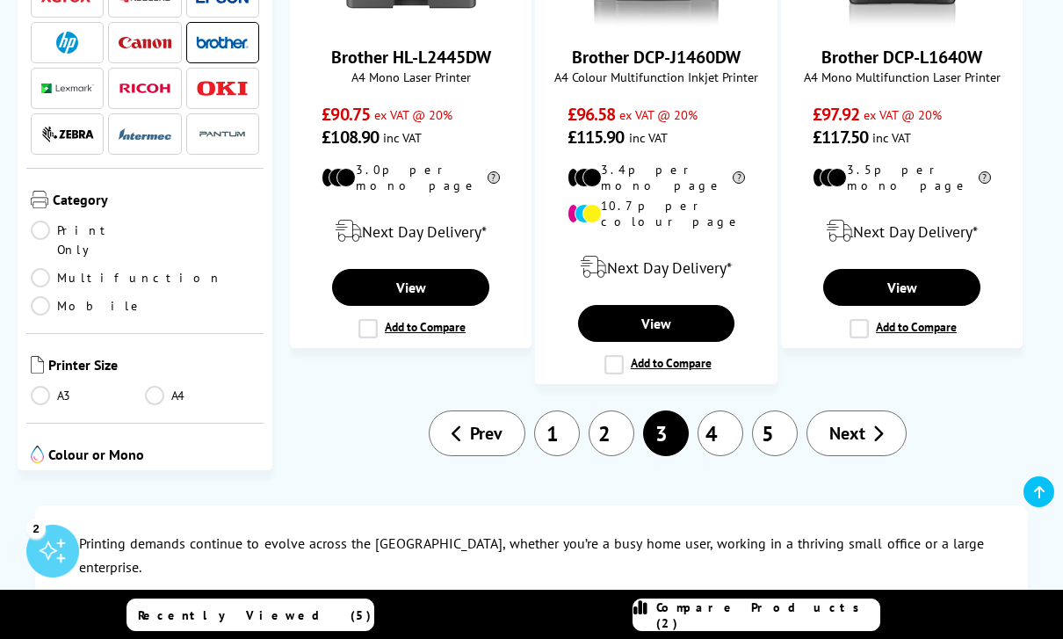
click at [885, 410] on link "Next" at bounding box center [856, 433] width 100 height 46
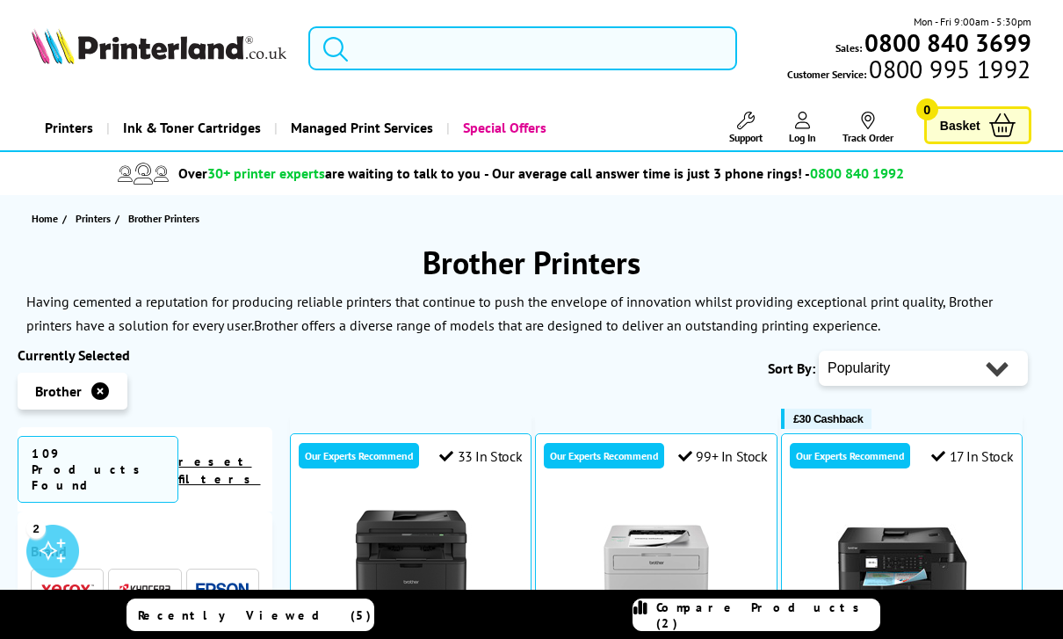
click at [541, 53] on input "search" at bounding box center [522, 48] width 429 height 44
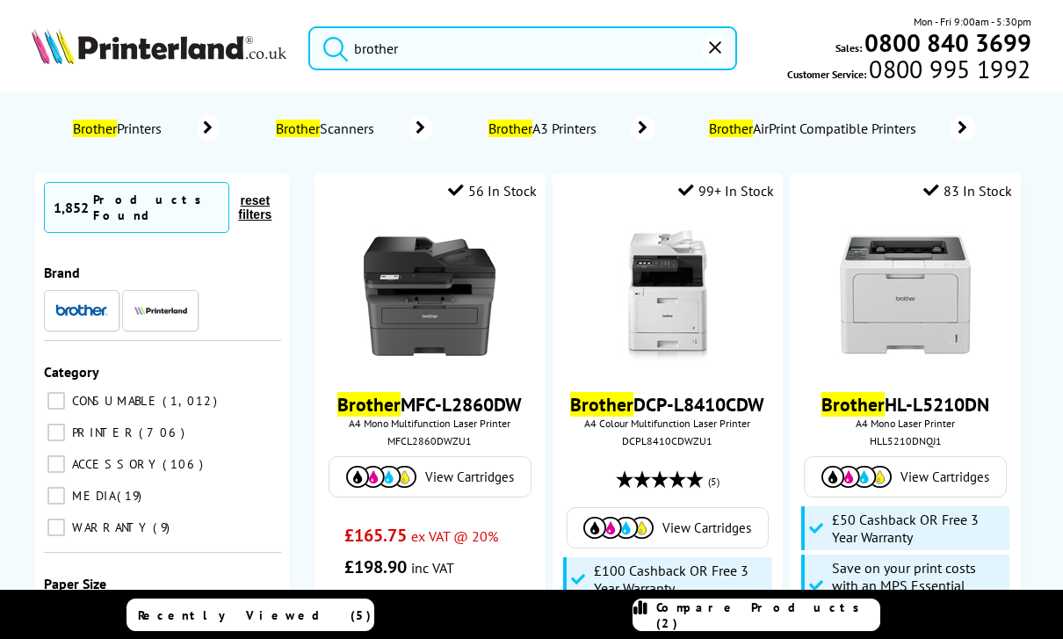
type input "brother"
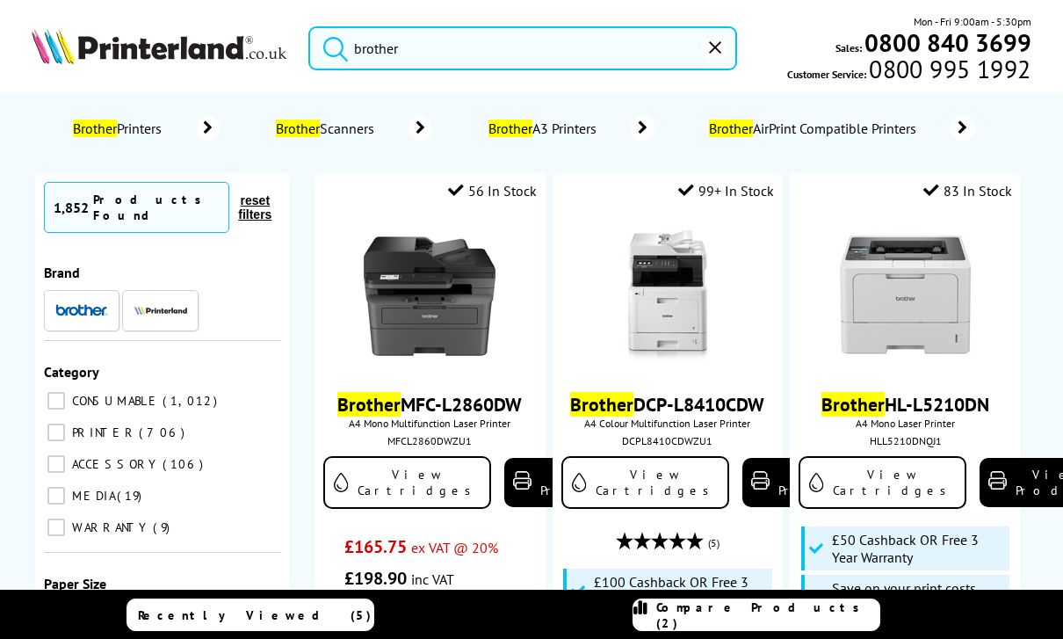
click at [432, 57] on input "brother" at bounding box center [522, 48] width 429 height 44
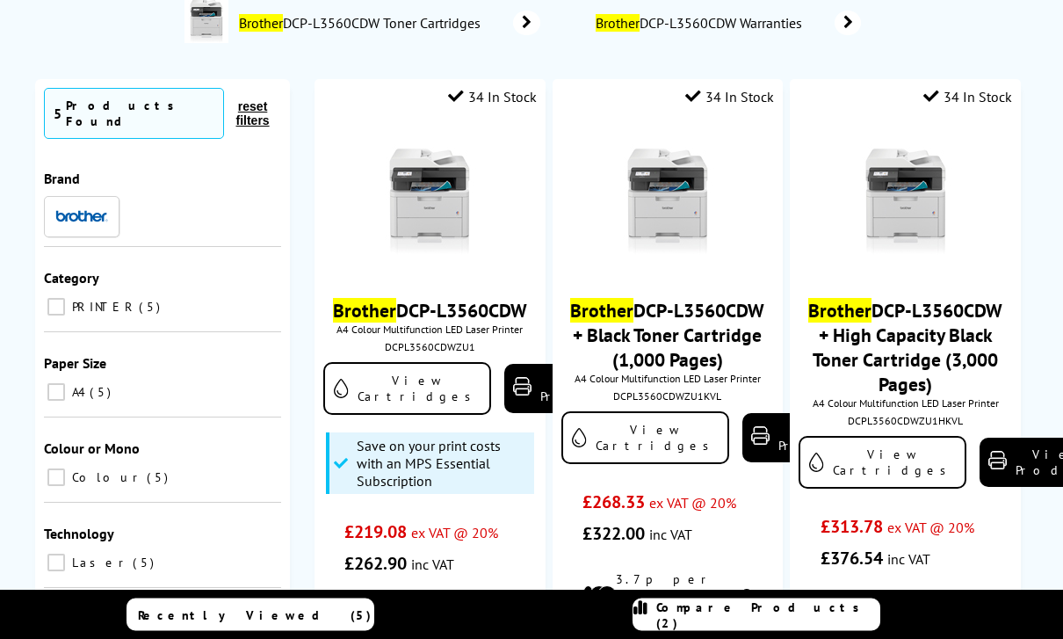
scroll to position [117, 0]
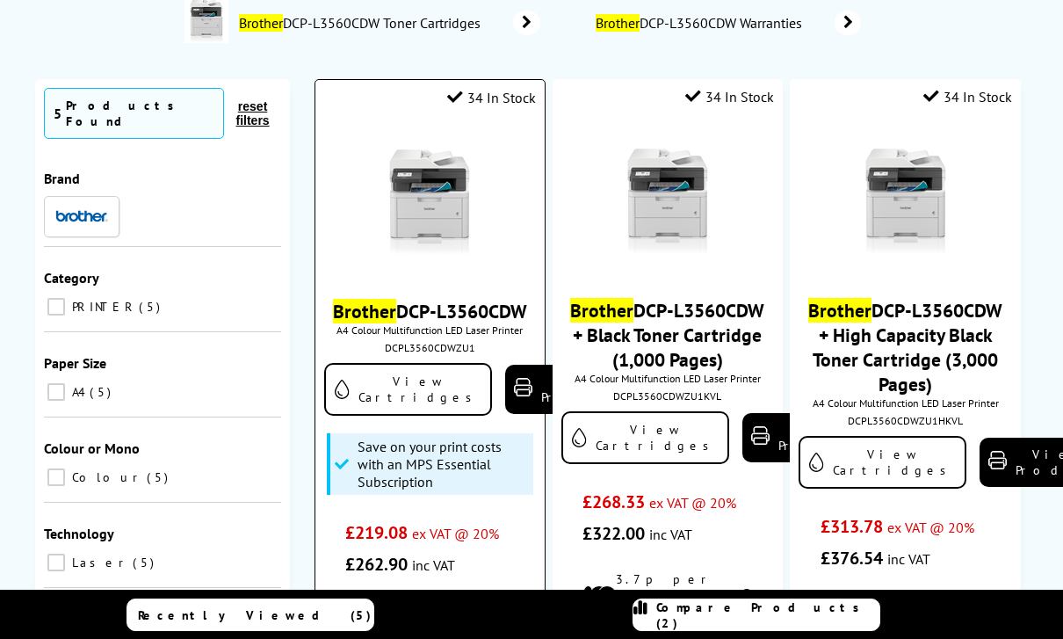
type input "brother 356"
click at [466, 313] on link "Brother DCP-L3560CDW" at bounding box center [430, 311] width 194 height 25
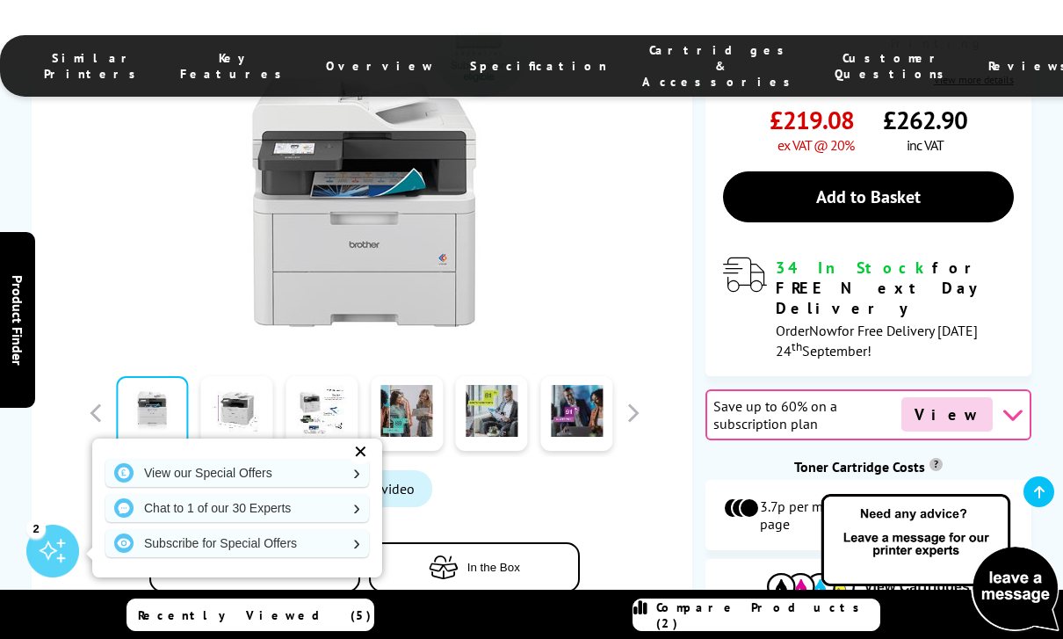
scroll to position [589, 0]
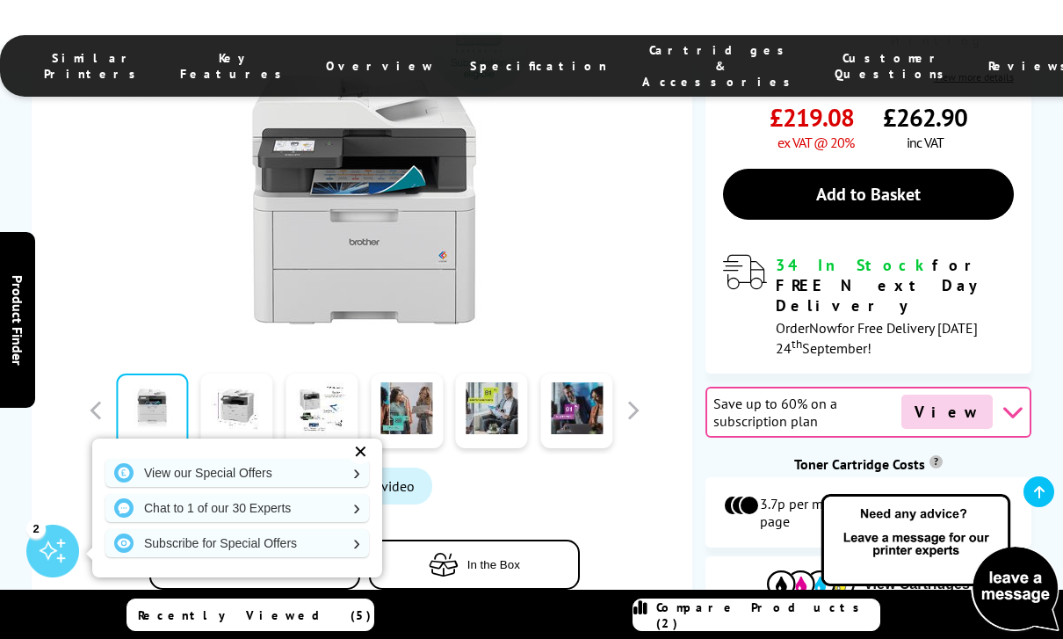
click at [218, 553] on icon "button" at bounding box center [207, 565] width 21 height 24
click at [783, 631] on span "Compare Products (3)" at bounding box center [767, 615] width 223 height 32
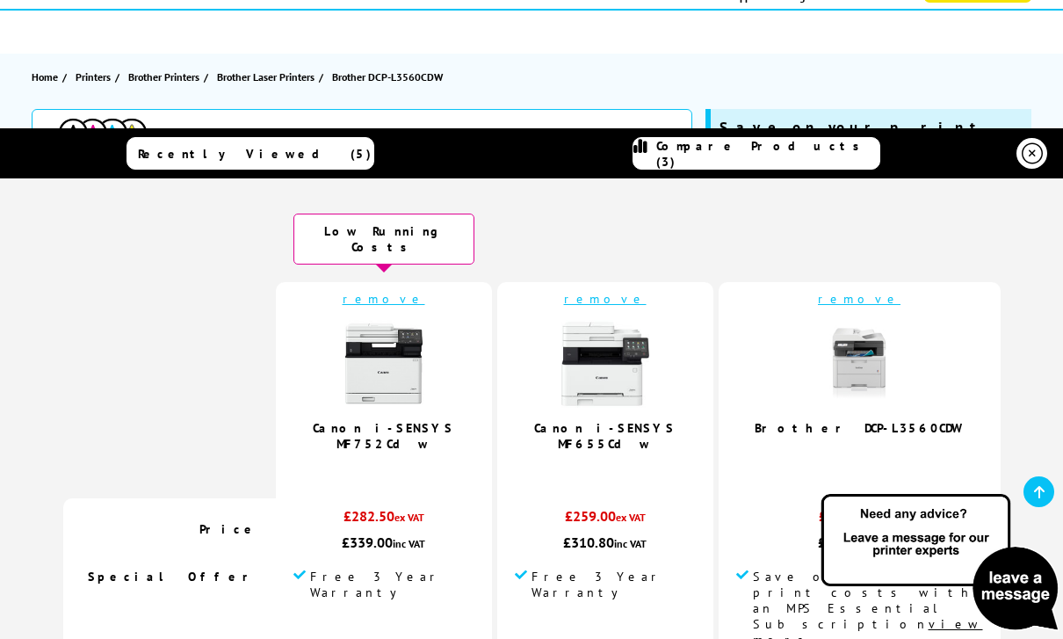
scroll to position [0, 0]
